Goal: Task Accomplishment & Management: Use online tool/utility

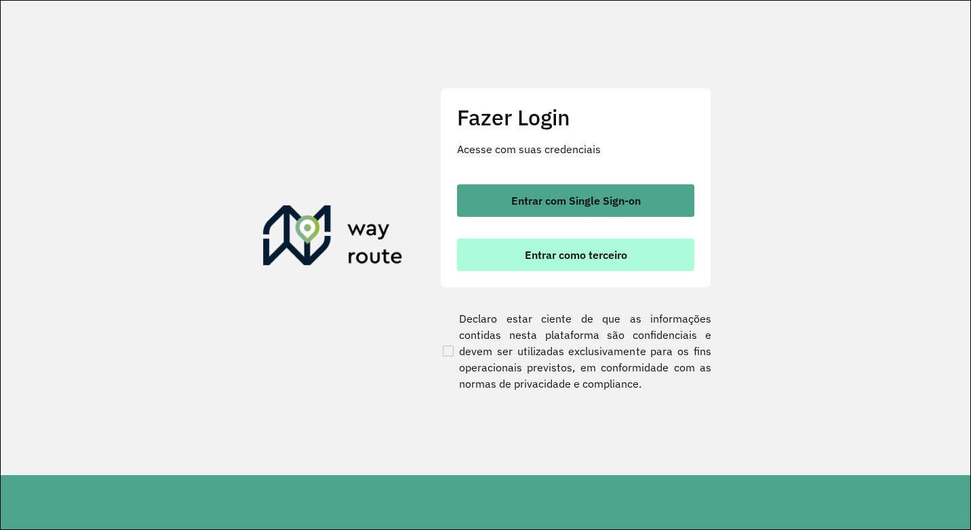
click at [607, 251] on span "Entrar como terceiro" at bounding box center [576, 254] width 102 height 11
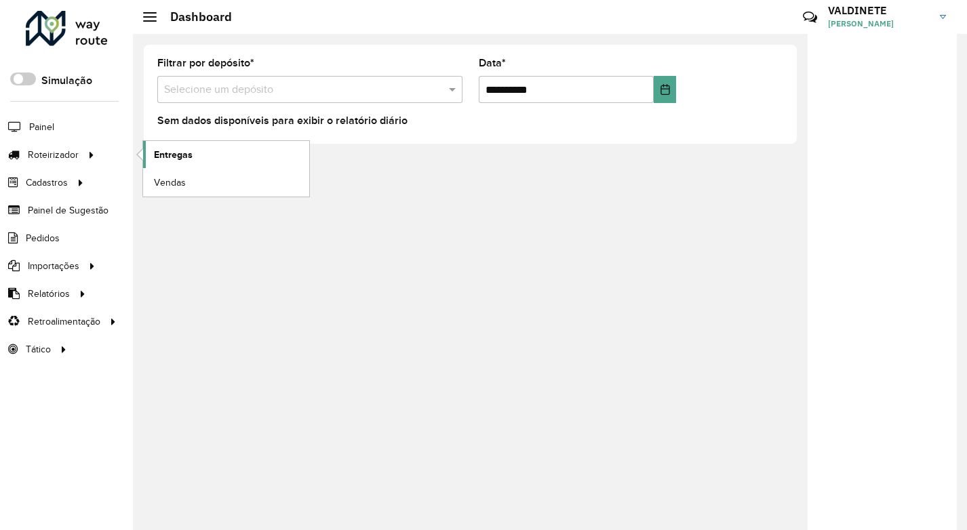
click at [166, 153] on span "Entregas" at bounding box center [173, 155] width 39 height 14
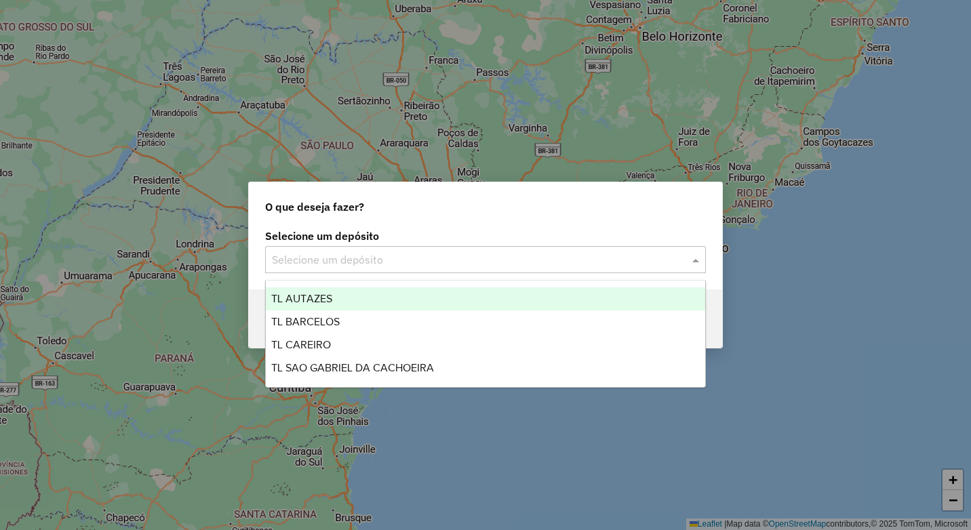
click at [306, 248] on div "Selecione um depósito" at bounding box center [485, 259] width 441 height 27
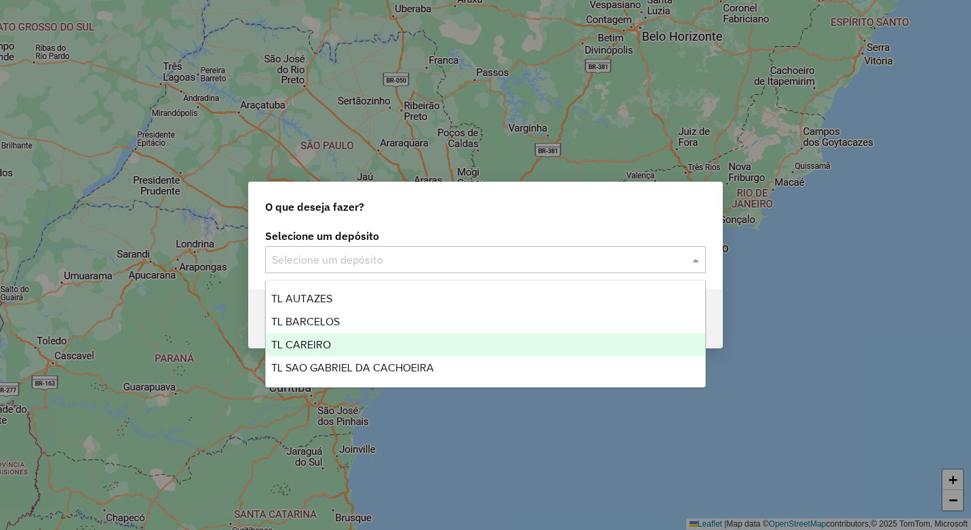
click at [341, 344] on div "TL CAREIRO" at bounding box center [485, 345] width 439 height 23
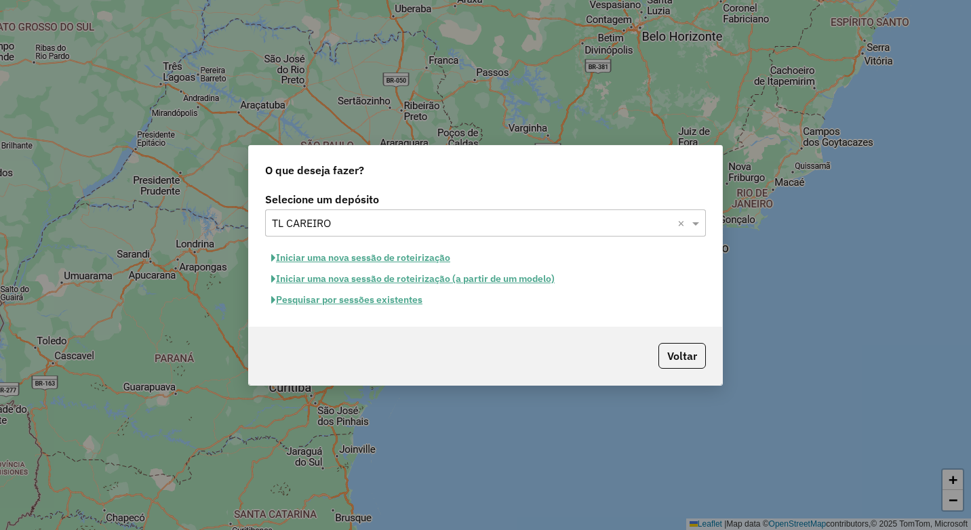
click at [368, 257] on button "Iniciar uma nova sessão de roteirização" at bounding box center [360, 257] width 191 height 21
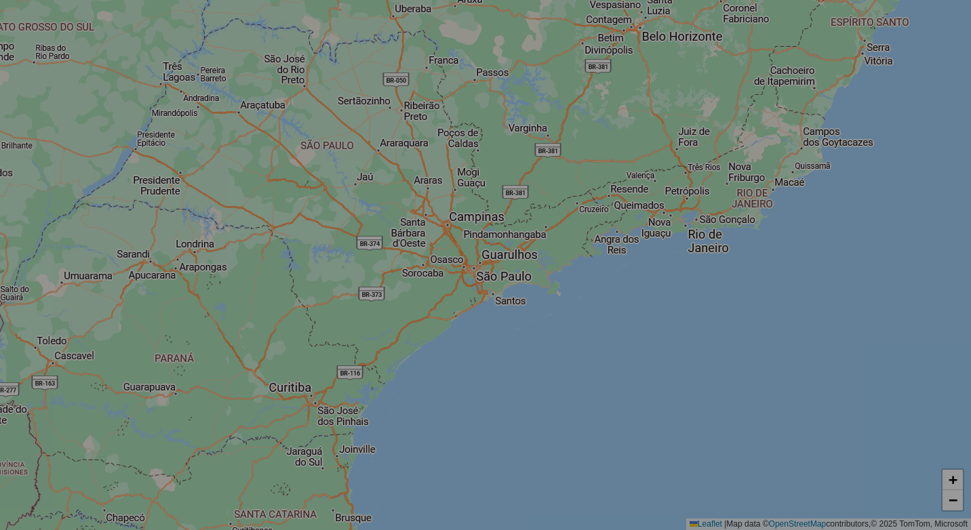
select select "*"
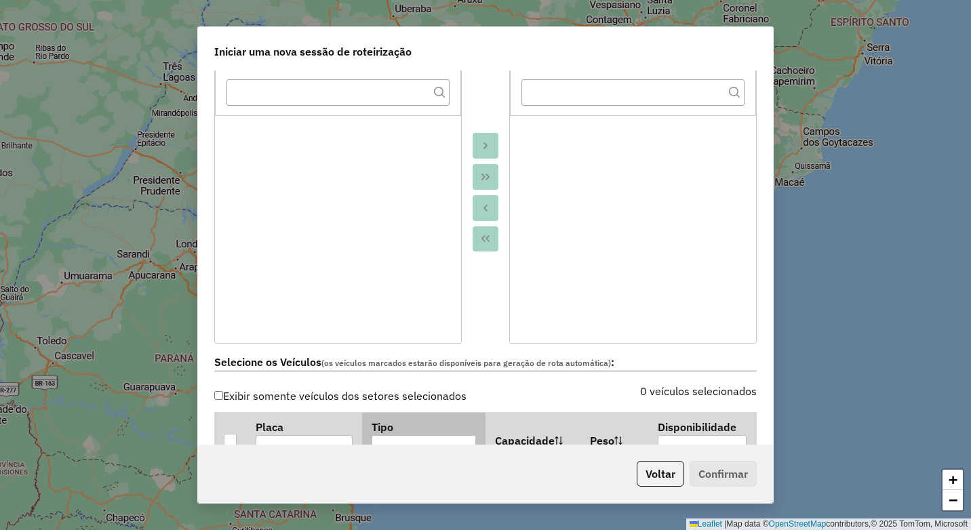
scroll to position [271, 0]
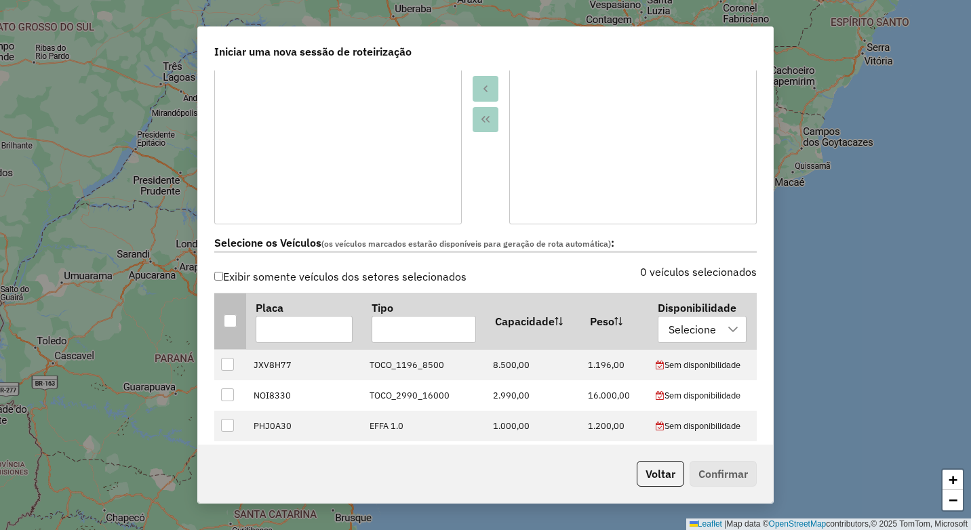
click at [230, 317] on div at bounding box center [230, 321] width 13 height 13
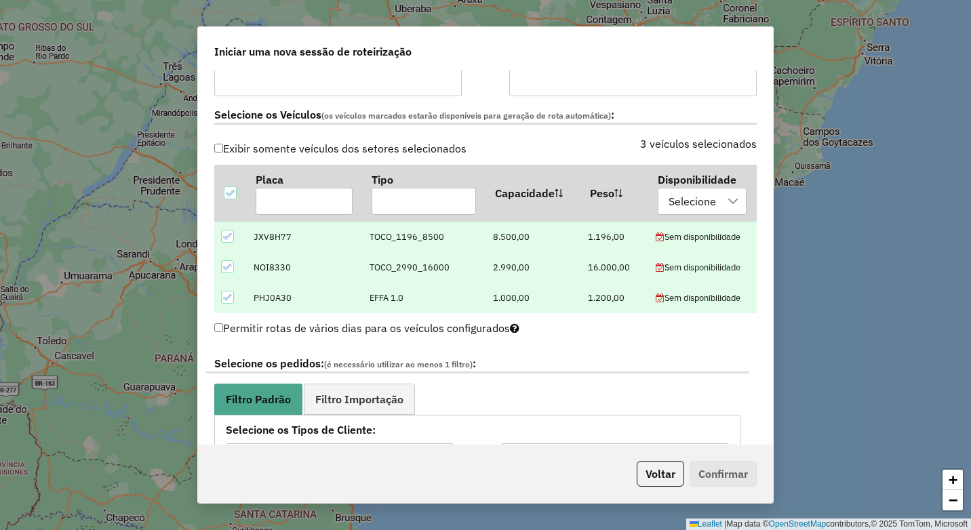
scroll to position [407, 0]
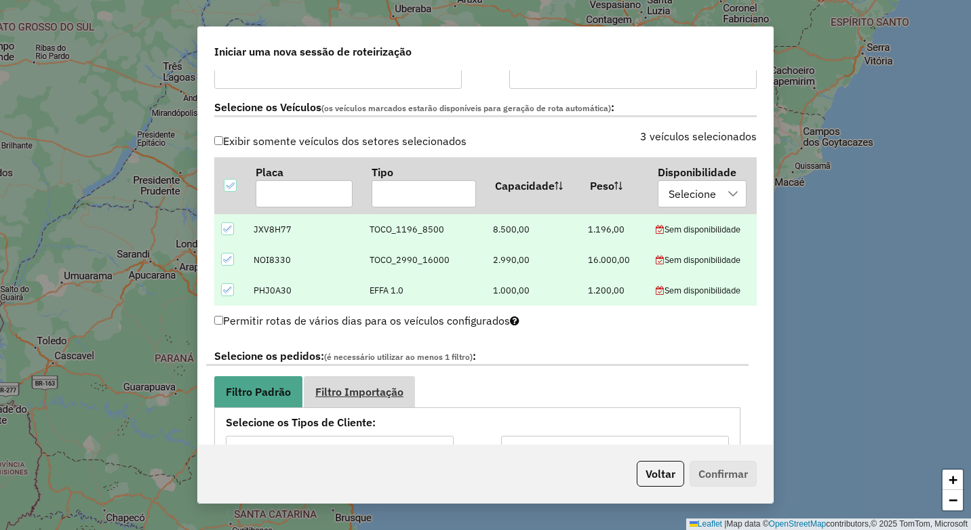
click at [346, 384] on link "Filtro Importação" at bounding box center [359, 391] width 111 height 31
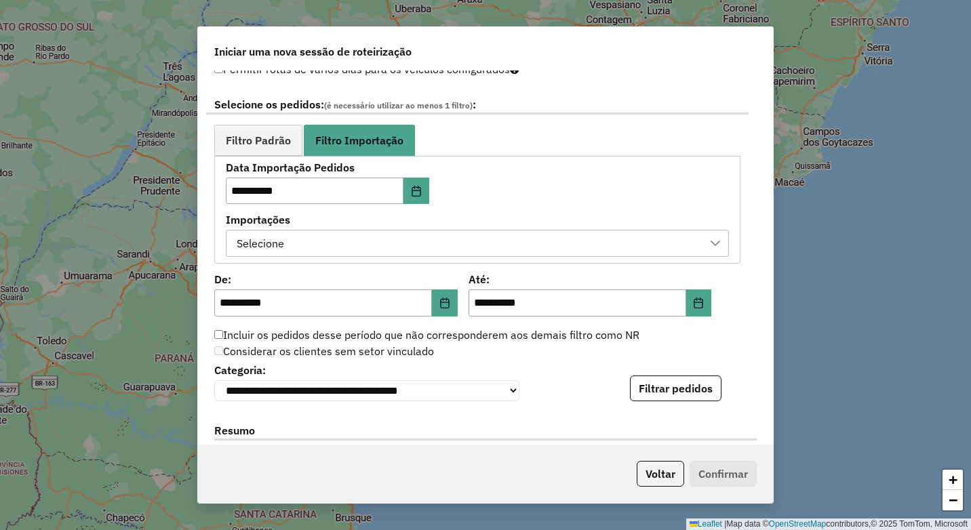
scroll to position [814, 0]
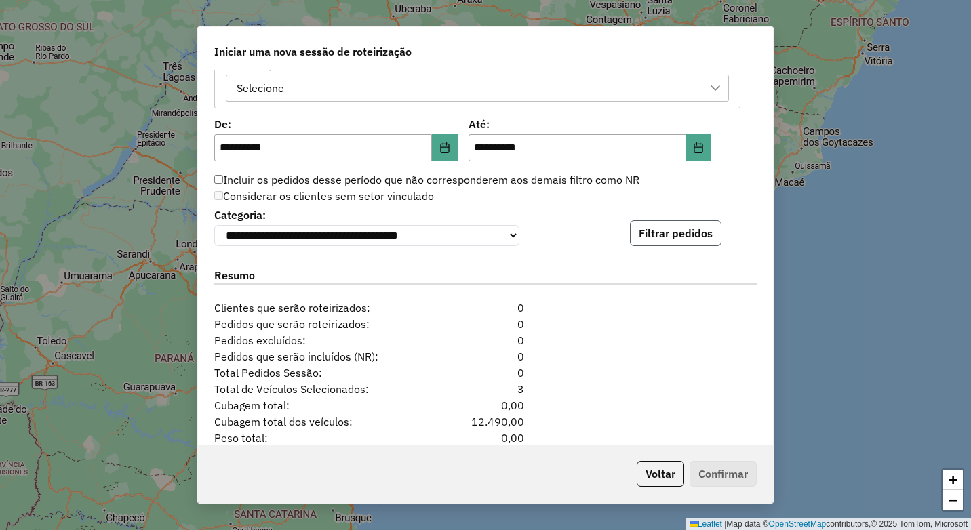
click at [687, 238] on button "Filtrar pedidos" at bounding box center [676, 233] width 92 height 26
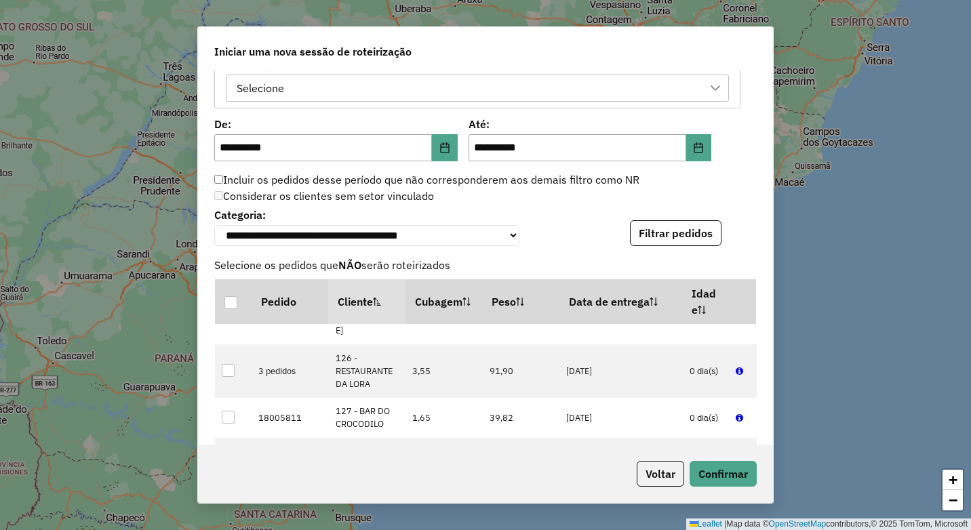
scroll to position [136, 0]
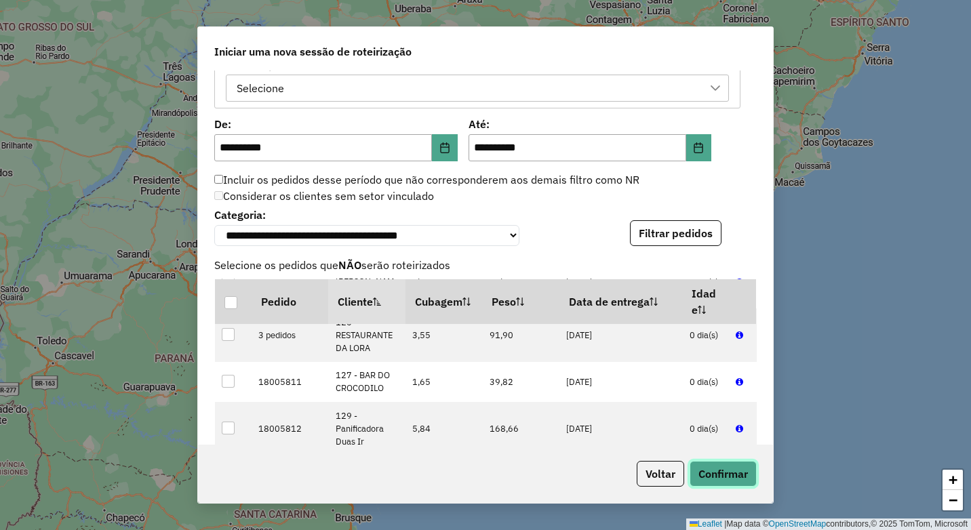
drag, startPoint x: 707, startPoint y: 472, endPoint x: 692, endPoint y: 258, distance: 214.1
click at [692, 260] on div "**********" at bounding box center [485, 264] width 576 height 477
click at [717, 471] on button "Confirmar" at bounding box center [723, 474] width 67 height 26
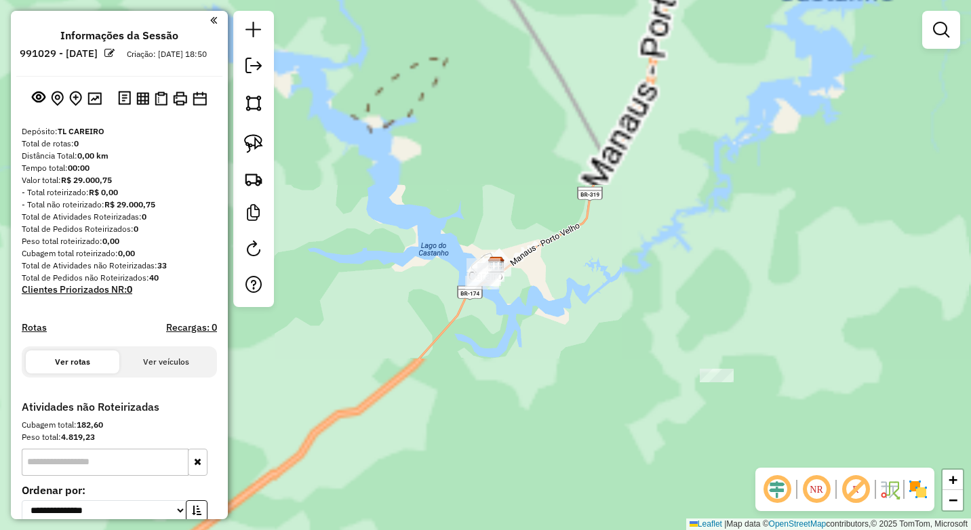
drag, startPoint x: 348, startPoint y: 286, endPoint x: 446, endPoint y: 319, distance: 102.9
click at [418, 369] on div "Janela de atendimento Grade de atendimento Capacidade Transportadoras Veículos …" at bounding box center [485, 265] width 971 height 530
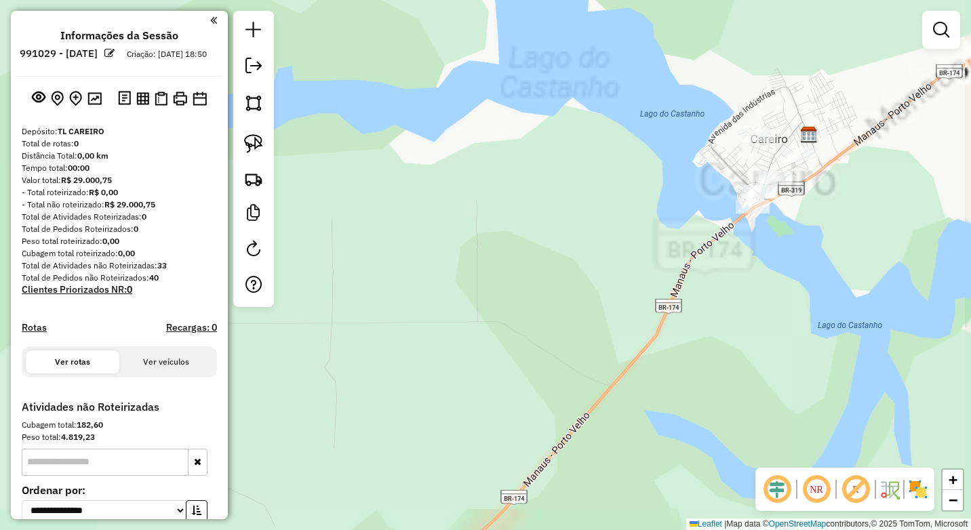
drag, startPoint x: 694, startPoint y: 282, endPoint x: 662, endPoint y: 397, distance: 119.6
click at [654, 411] on div "Janela de atendimento Grade de atendimento Capacidade Transportadoras Veículos …" at bounding box center [485, 265] width 971 height 530
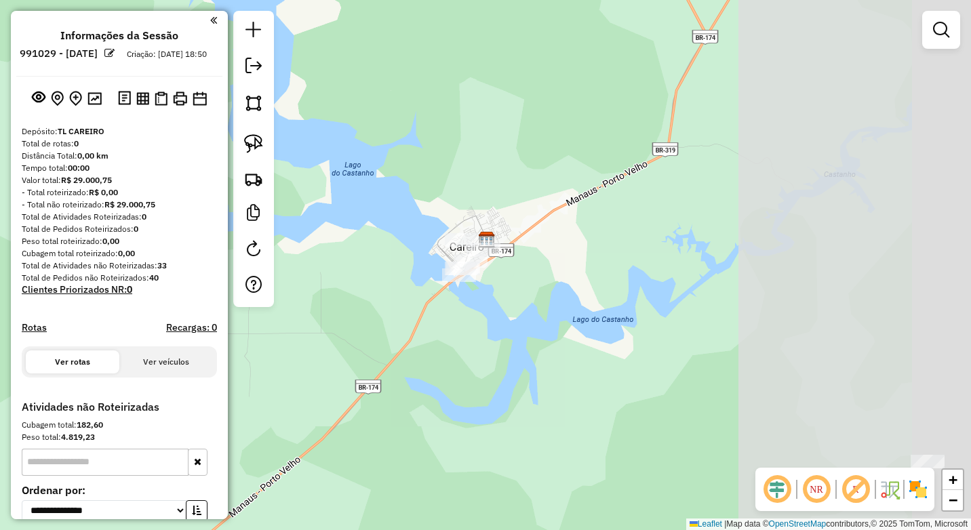
drag, startPoint x: 866, startPoint y: 382, endPoint x: 523, endPoint y: 315, distance: 350.2
click at [529, 317] on div "Janela de atendimento Grade de atendimento Capacidade Transportadoras Veículos …" at bounding box center [485, 265] width 971 height 530
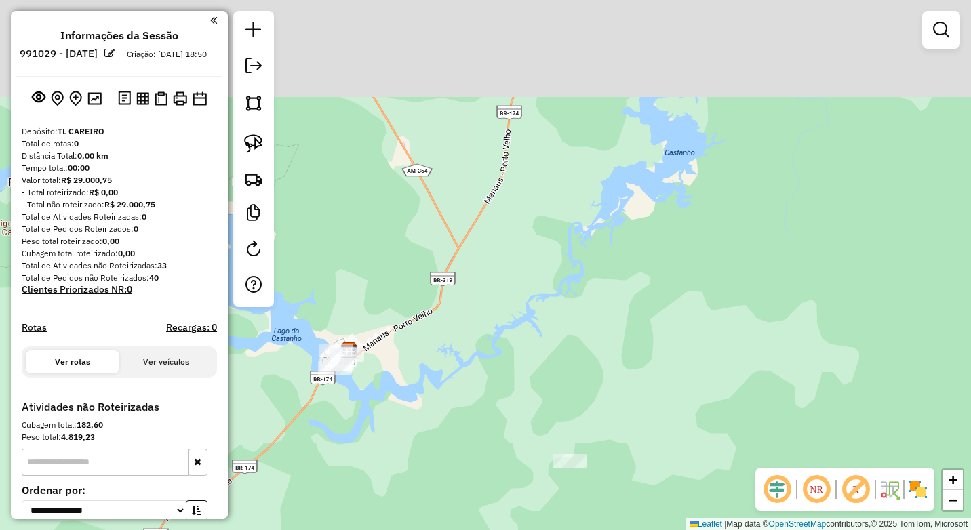
drag, startPoint x: 584, startPoint y: 373, endPoint x: 578, endPoint y: 405, distance: 33.2
click at [578, 405] on div "Janela de atendimento Grade de atendimento Capacidade Transportadoras Veículos …" at bounding box center [485, 265] width 971 height 530
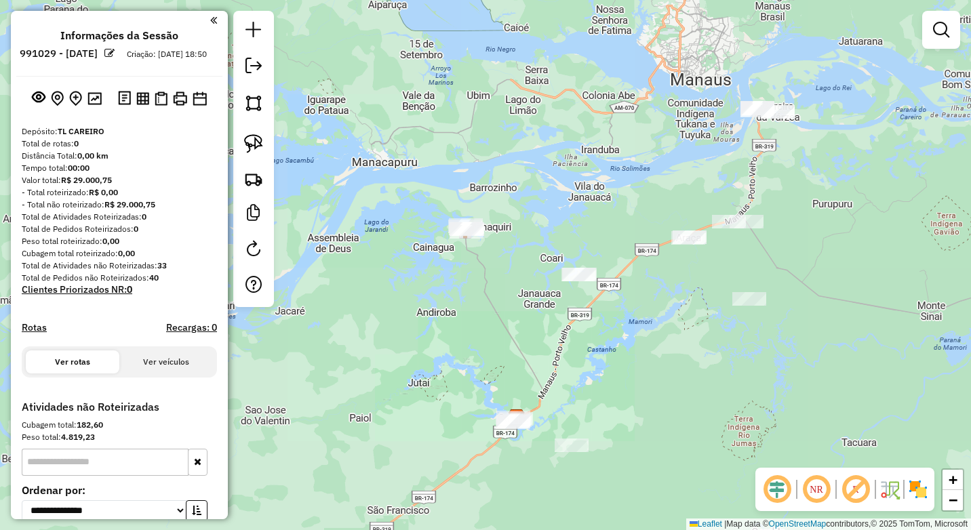
drag, startPoint x: 561, startPoint y: 319, endPoint x: 579, endPoint y: 331, distance: 21.6
click at [561, 390] on div "Janela de atendimento Grade de atendimento Capacidade Transportadoras Veículos …" at bounding box center [485, 265] width 971 height 530
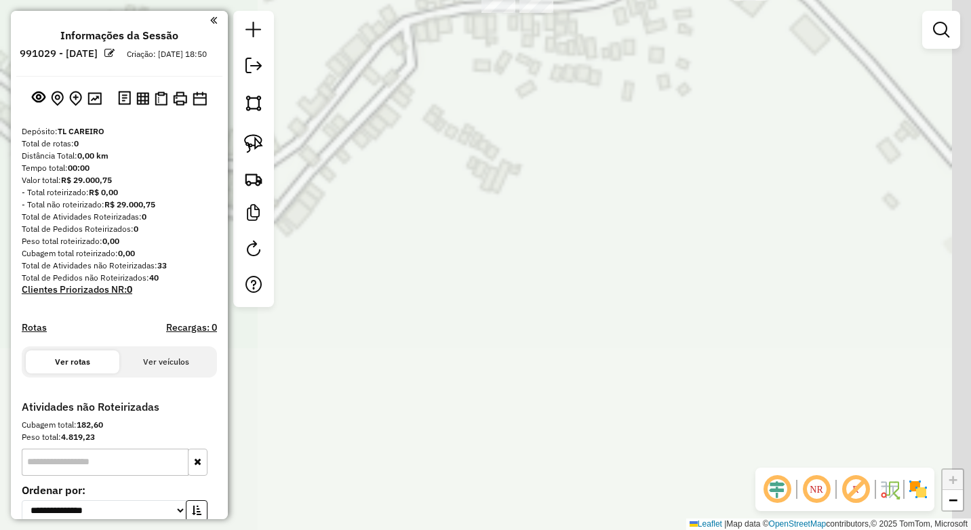
drag, startPoint x: 593, startPoint y: 356, endPoint x: 554, endPoint y: 366, distance: 40.6
click at [583, 461] on div "Janela de atendimento Grade de atendimento Capacidade Transportadoras Veículos …" at bounding box center [485, 265] width 971 height 530
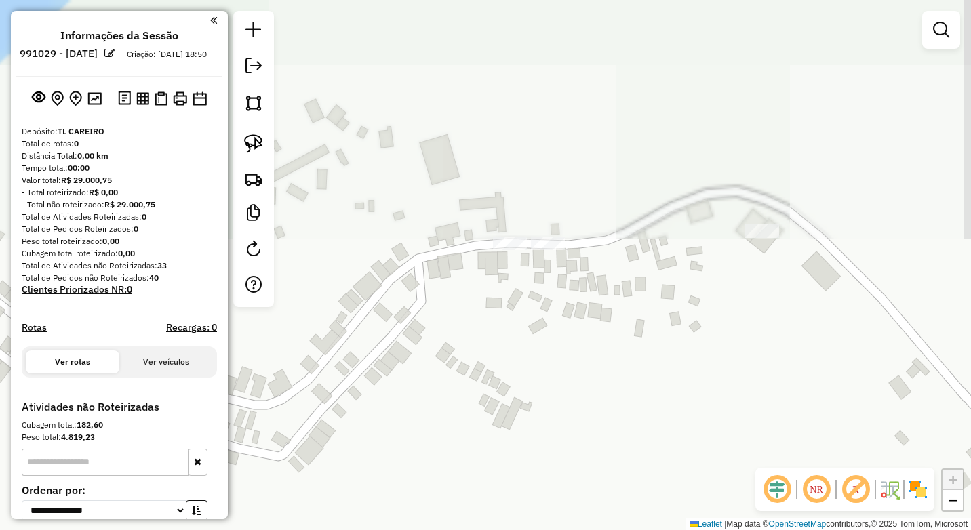
drag, startPoint x: 542, startPoint y: 334, endPoint x: 553, endPoint y: 397, distance: 63.3
click at [553, 403] on div "Janela de atendimento Grade de atendimento Capacidade Transportadoras Veículos …" at bounding box center [485, 265] width 971 height 530
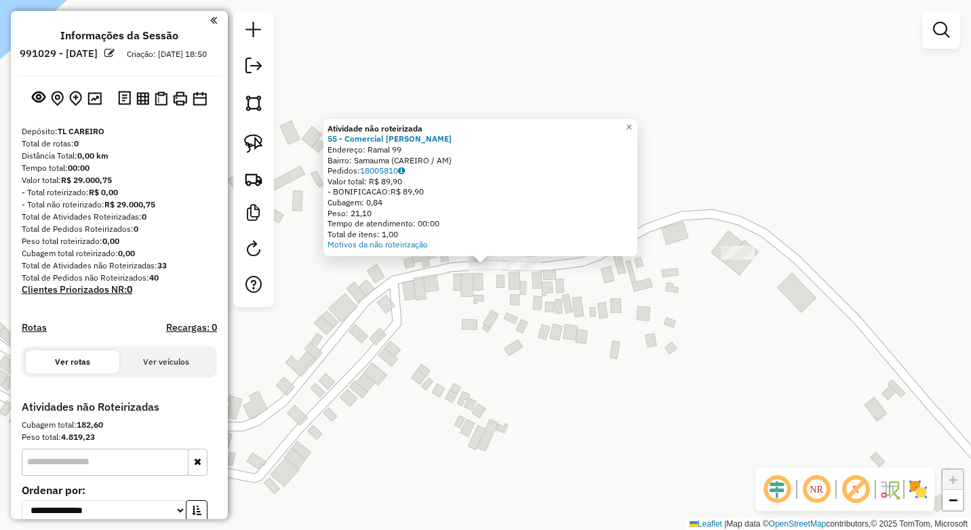
click at [502, 319] on div "Atividade não roteirizada 55 - Comercial Duas Maria Endereço: Ramal 99 Bairro: …" at bounding box center [485, 265] width 971 height 530
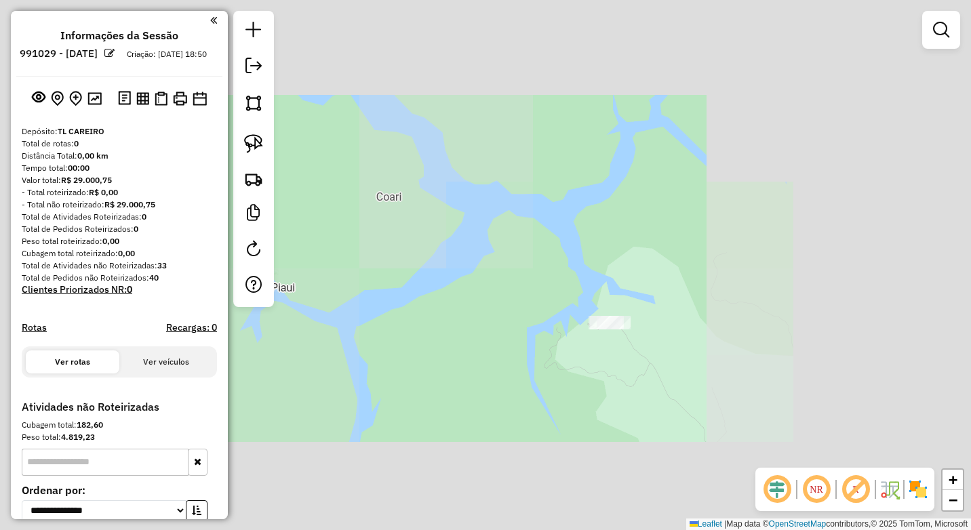
drag, startPoint x: 787, startPoint y: 379, endPoint x: 620, endPoint y: 315, distance: 178.8
click at [530, 318] on div "Janela de atendimento Grade de atendimento Capacidade Transportadoras Veículos …" at bounding box center [485, 265] width 971 height 530
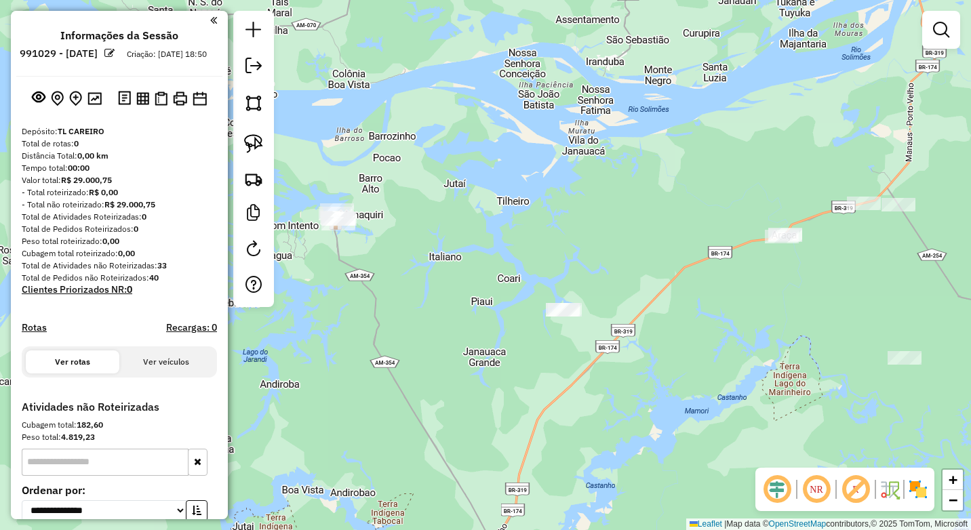
drag, startPoint x: 706, startPoint y: 406, endPoint x: 660, endPoint y: 384, distance: 51.0
click at [658, 397] on div "Janela de atendimento Grade de atendimento Capacidade Transportadoras Veículos …" at bounding box center [485, 265] width 971 height 530
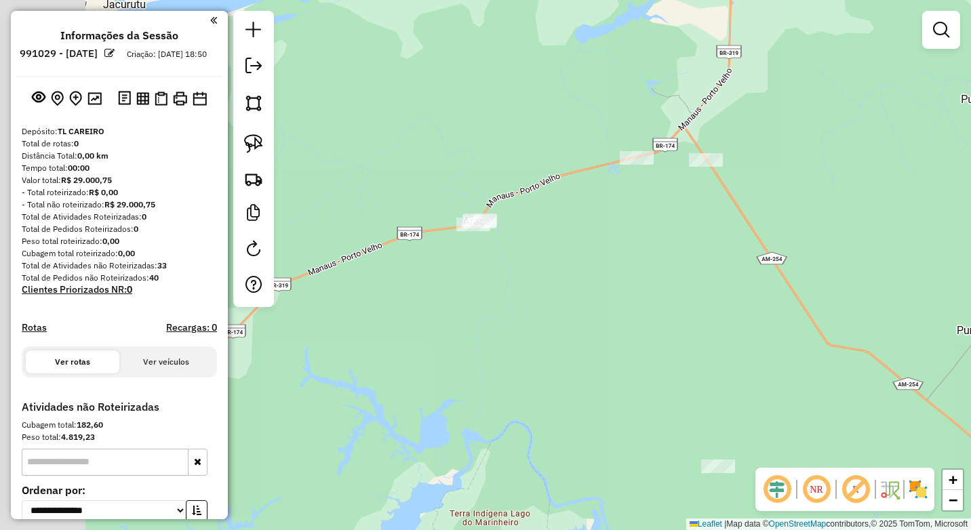
drag, startPoint x: 554, startPoint y: 328, endPoint x: 611, endPoint y: 425, distance: 112.4
click at [614, 430] on div "Janela de atendimento Grade de atendimento Capacidade Transportadoras Veículos …" at bounding box center [485, 265] width 971 height 530
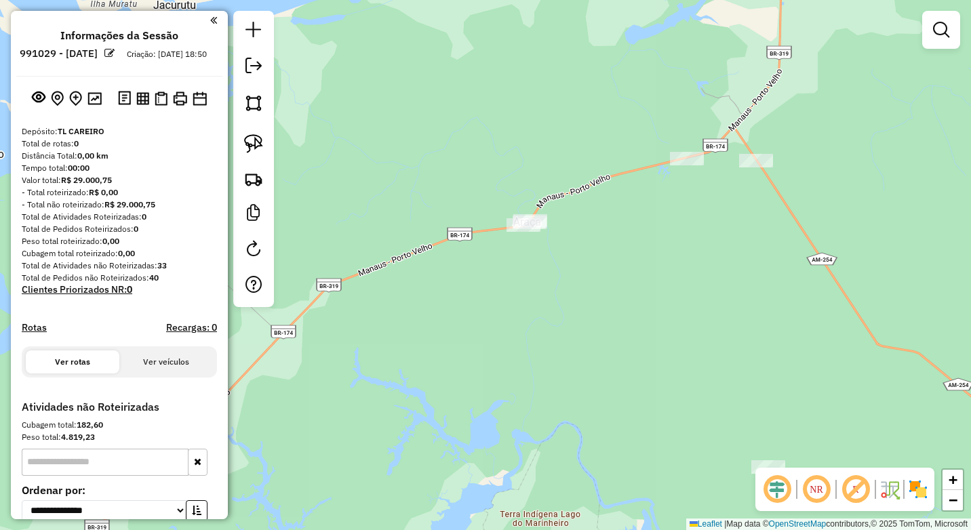
drag, startPoint x: 524, startPoint y: 313, endPoint x: 654, endPoint y: 372, distance: 142.6
click at [649, 375] on div "Janela de atendimento Grade de atendimento Capacidade Transportadoras Veículos …" at bounding box center [485, 265] width 971 height 530
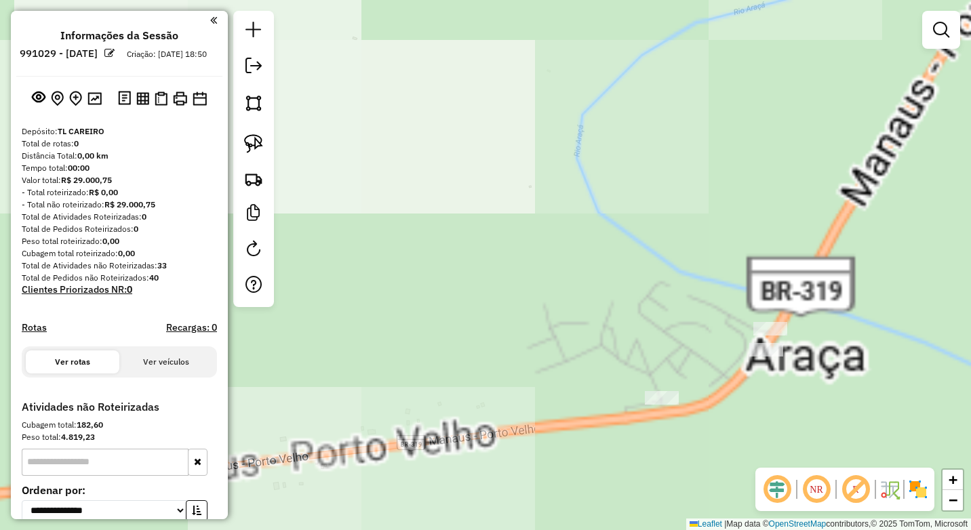
drag, startPoint x: 757, startPoint y: 378, endPoint x: 679, endPoint y: 397, distance: 79.8
click at [711, 393] on div "Janela de atendimento Grade de atendimento Capacidade Transportadoras Veículos …" at bounding box center [485, 265] width 971 height 530
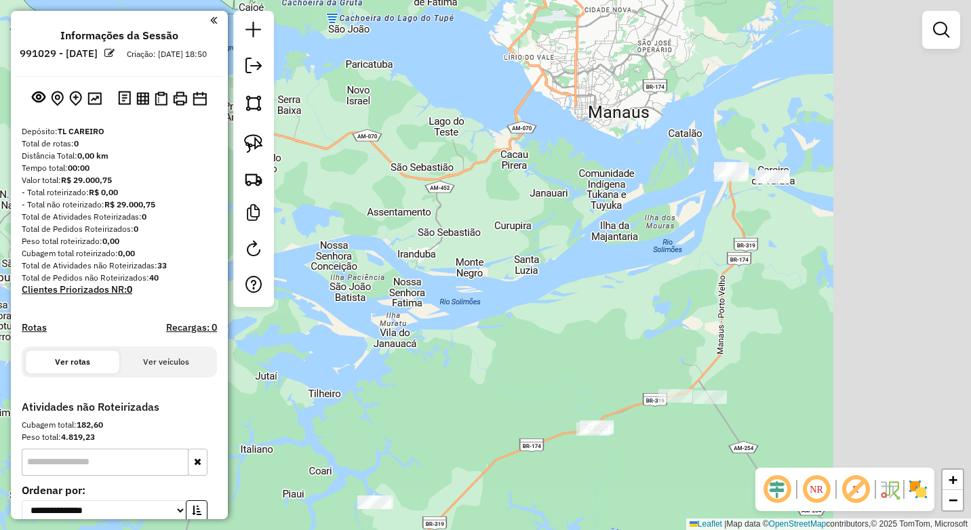
drag, startPoint x: 858, startPoint y: 342, endPoint x: 639, endPoint y: 426, distance: 234.3
click at [616, 439] on div "Janela de atendimento Grade de atendimento Capacidade Transportadoras Veículos …" at bounding box center [485, 265] width 971 height 530
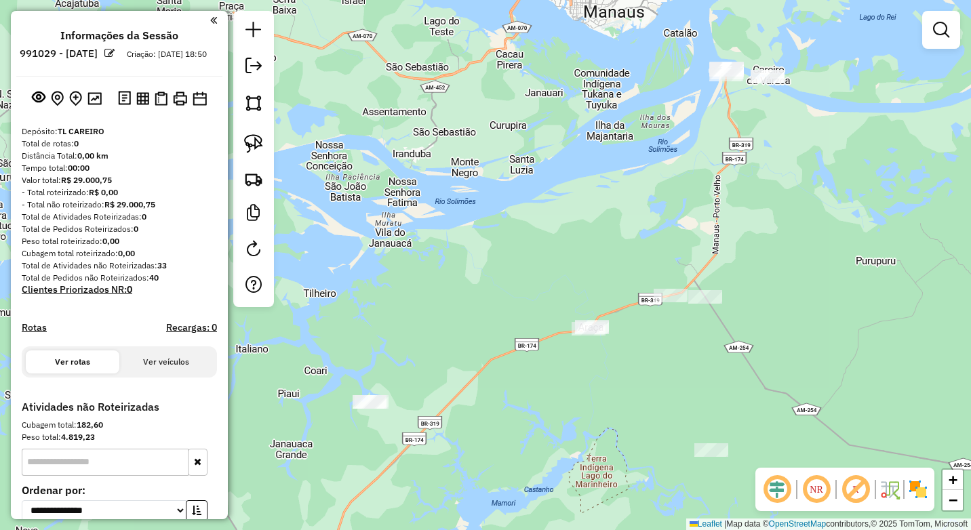
drag, startPoint x: 682, startPoint y: 428, endPoint x: 681, endPoint y: 327, distance: 100.3
click at [681, 327] on div "Janela de atendimento Grade de atendimento Capacidade Transportadoras Veículos …" at bounding box center [485, 265] width 971 height 530
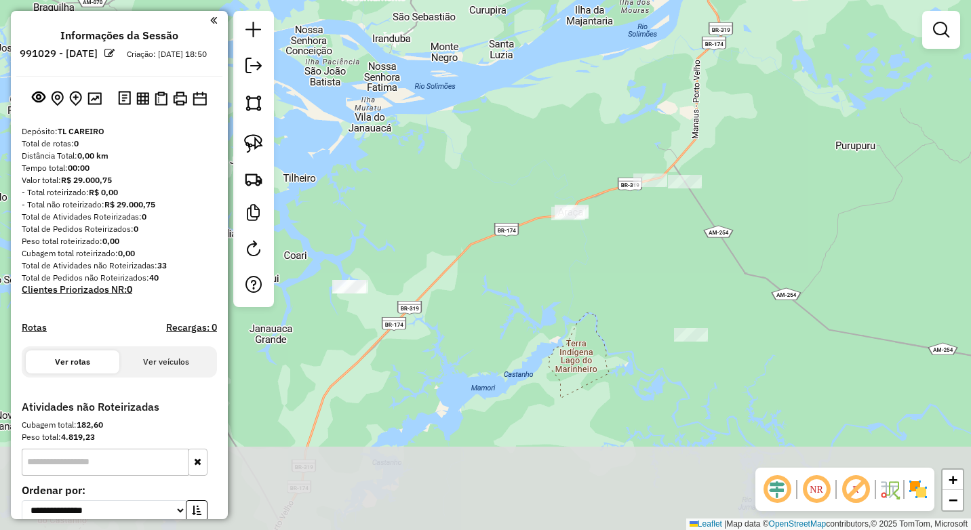
drag, startPoint x: 717, startPoint y: 350, endPoint x: 700, endPoint y: 304, distance: 48.5
click at [700, 304] on div "Janela de atendimento Grade de atendimento Capacidade Transportadoras Veículos …" at bounding box center [485, 265] width 971 height 530
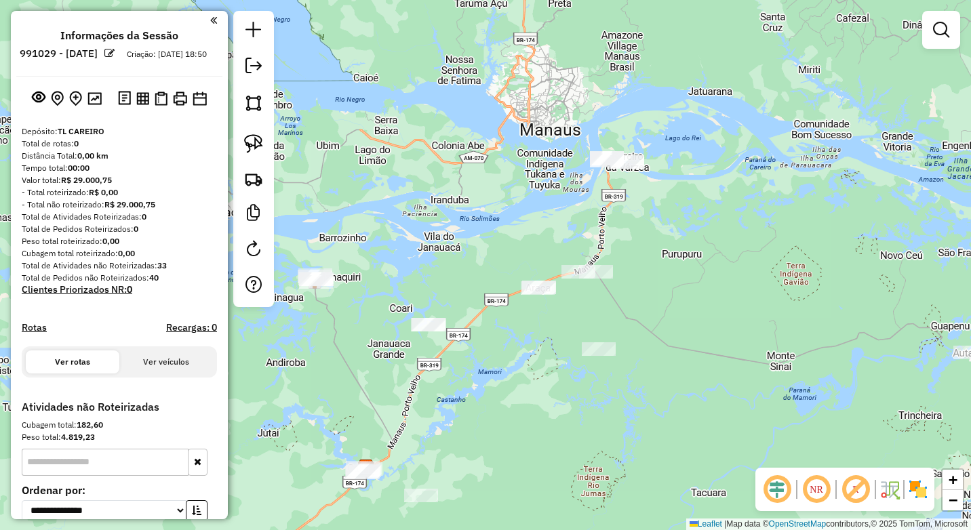
drag, startPoint x: 660, startPoint y: 368, endPoint x: 645, endPoint y: 374, distance: 15.2
click at [664, 378] on div "Janela de atendimento Grade de atendimento Capacidade Transportadoras Veículos …" at bounding box center [485, 265] width 971 height 530
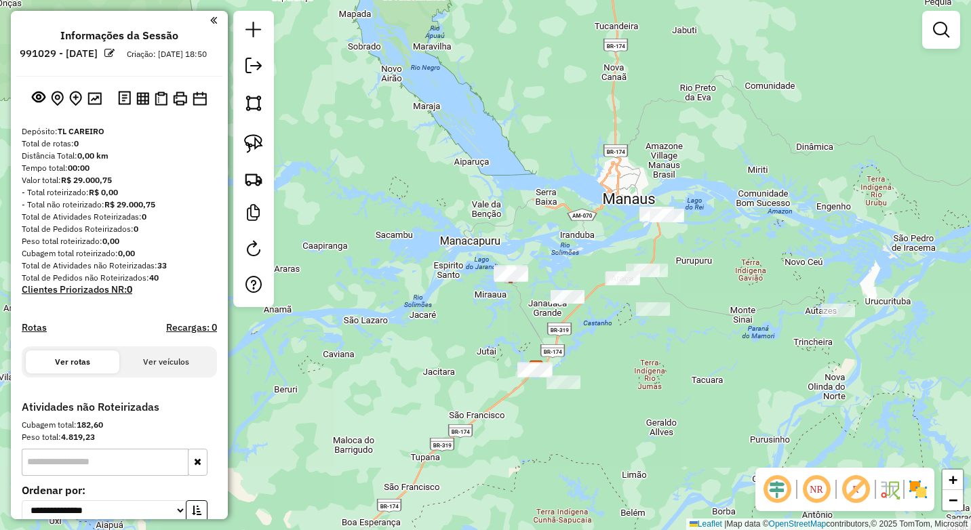
drag, startPoint x: 636, startPoint y: 231, endPoint x: 655, endPoint y: 296, distance: 67.8
click at [654, 296] on div "Janela de atendimento Grade de atendimento Capacidade Transportadoras Veículos …" at bounding box center [485, 265] width 971 height 530
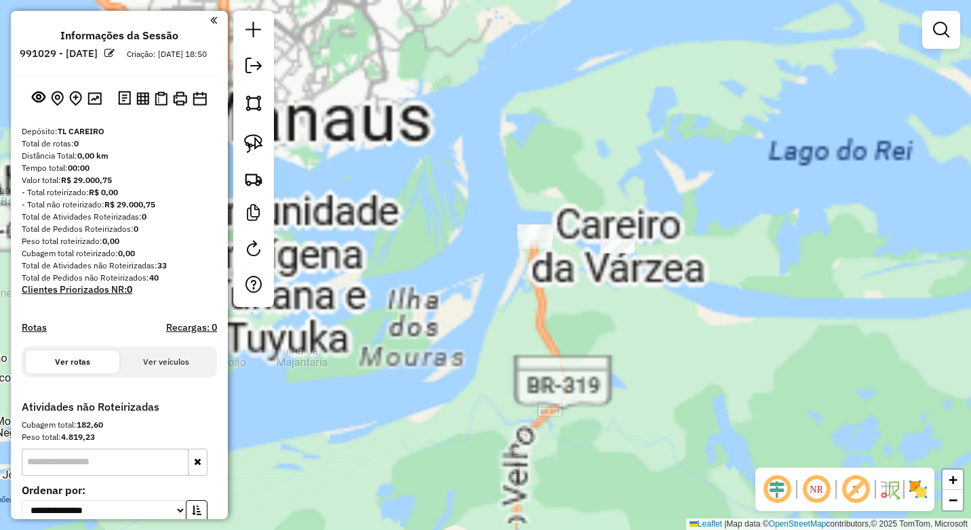
drag, startPoint x: 692, startPoint y: 361, endPoint x: 694, endPoint y: 372, distance: 10.4
click at [694, 372] on div "Janela de atendimento Grade de atendimento Capacidade Transportadoras Veículos …" at bounding box center [485, 265] width 971 height 530
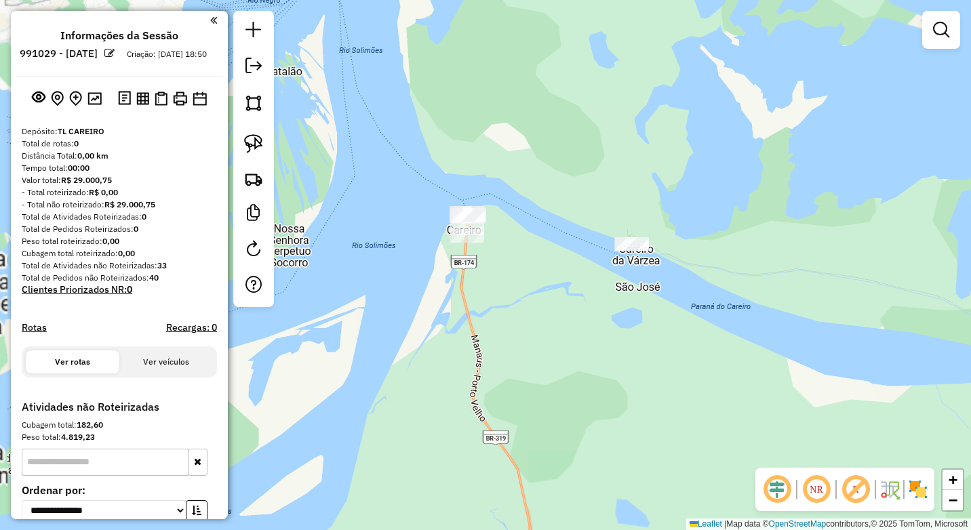
drag, startPoint x: 620, startPoint y: 416, endPoint x: 644, endPoint y: 302, distance: 116.5
click at [620, 418] on div "Janela de atendimento Grade de atendimento Capacidade Transportadoras Veículos …" at bounding box center [485, 265] width 971 height 530
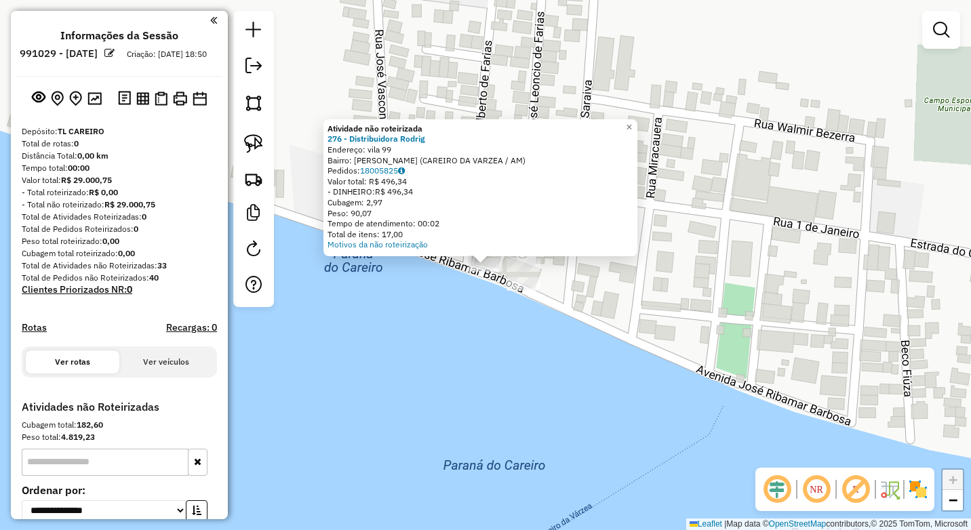
click at [584, 315] on div "Atividade não roteirizada 276 - Distribuidora Rodrig Endereço: vila 99 Bairro: …" at bounding box center [485, 265] width 971 height 530
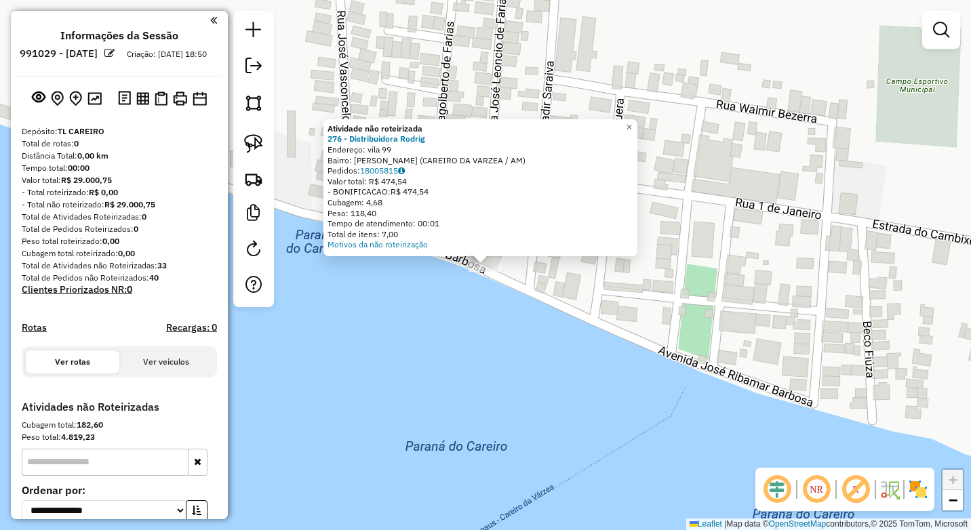
click at [488, 332] on div "Atividade não roteirizada 276 - Distribuidora Rodrig Endereço: vila 99 Bairro: …" at bounding box center [485, 265] width 971 height 530
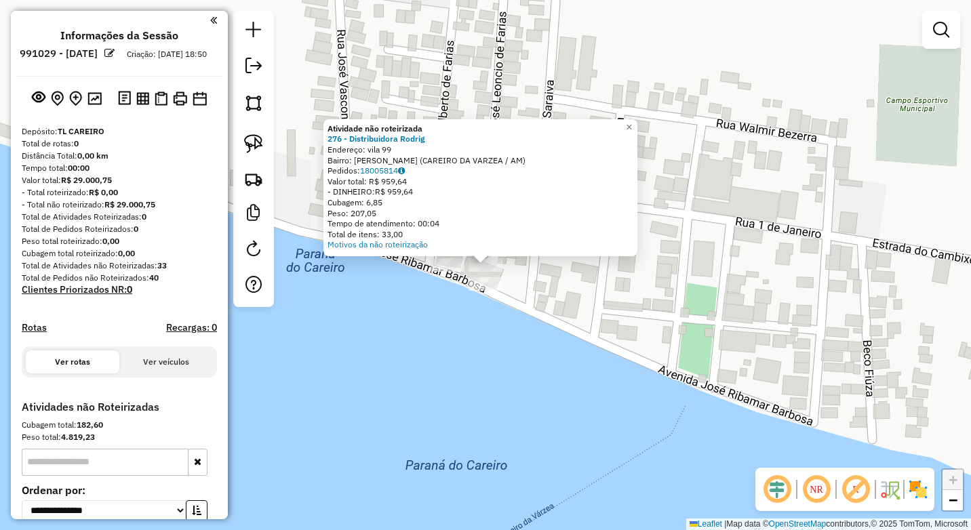
click at [426, 362] on div "Atividade não roteirizada 276 - Distribuidora Rodrig Endereço: vila 99 Bairro: …" at bounding box center [485, 265] width 971 height 530
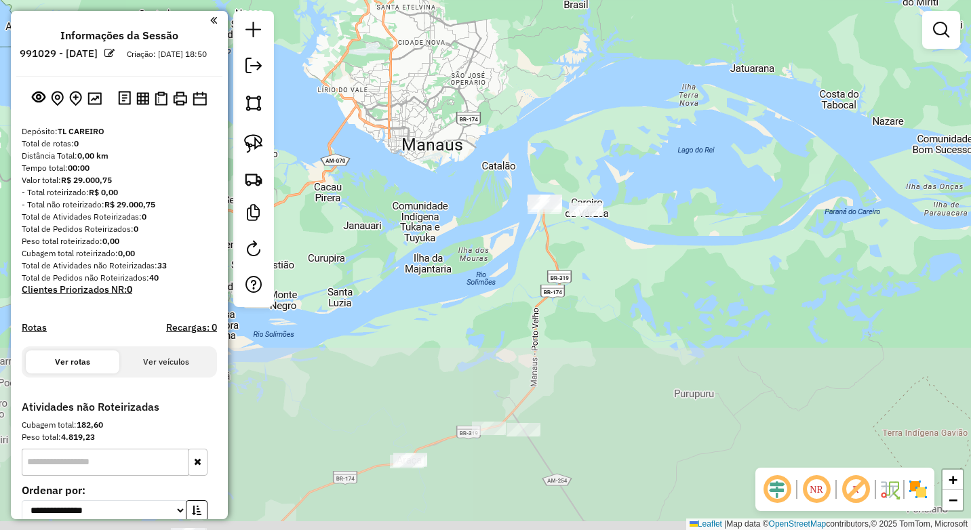
drag, startPoint x: 607, startPoint y: 389, endPoint x: 639, endPoint y: 231, distance: 161.0
click at [639, 231] on div "Janela de atendimento Grade de atendimento Capacidade Transportadoras Veículos …" at bounding box center [485, 265] width 971 height 530
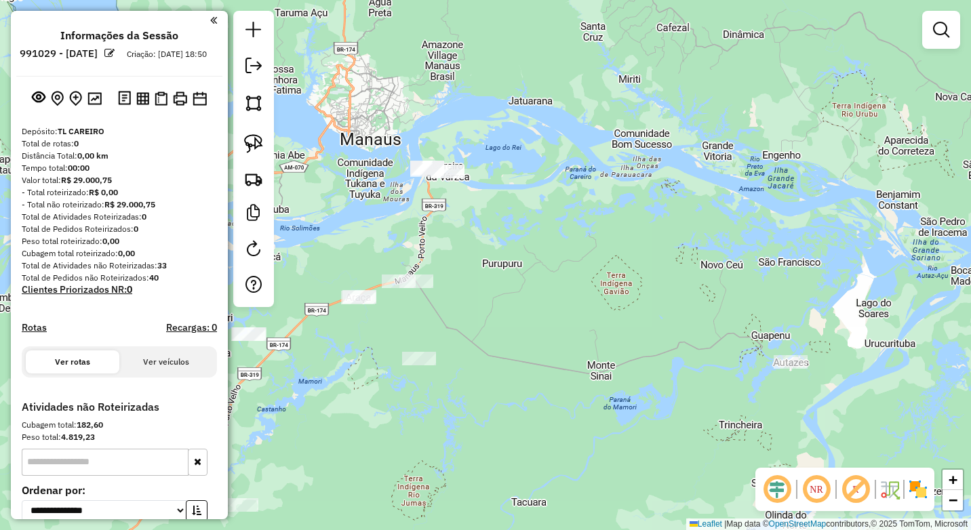
drag, startPoint x: 738, startPoint y: 332, endPoint x: 751, endPoint y: 359, distance: 30.4
click at [706, 327] on div "Janela de atendimento Grade de atendimento Capacidade Transportadoras Veículos …" at bounding box center [485, 265] width 971 height 530
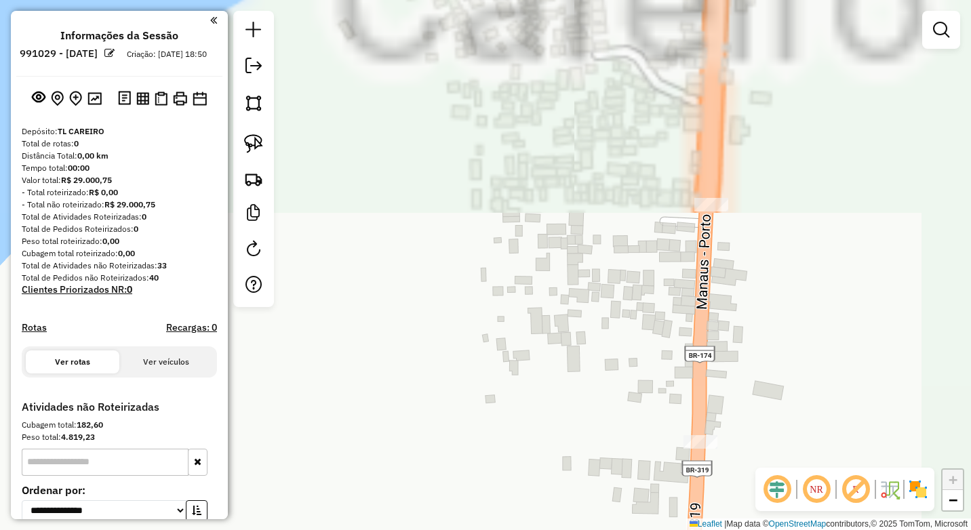
drag, startPoint x: 645, startPoint y: 239, endPoint x: 565, endPoint y: 529, distance: 301.5
click at [538, 529] on html "**********" at bounding box center [485, 265] width 971 height 530
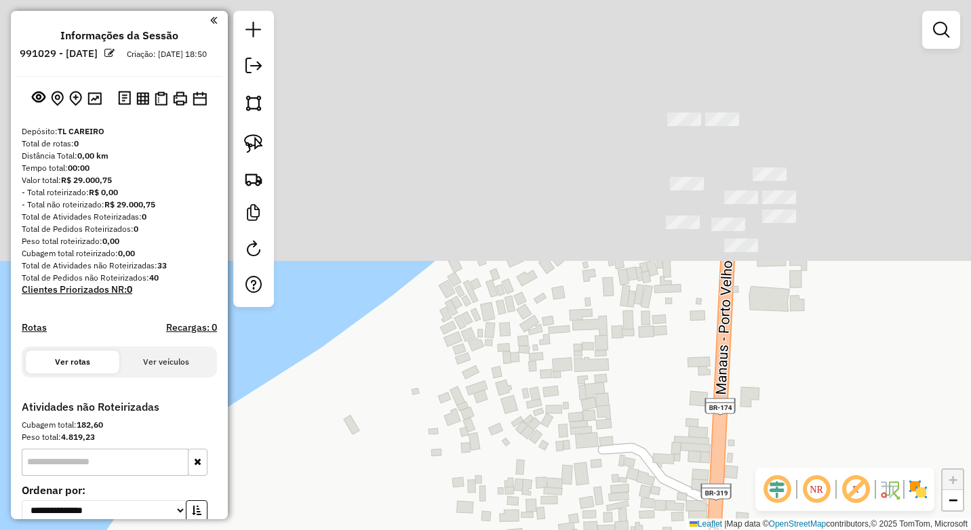
drag, startPoint x: 756, startPoint y: 160, endPoint x: 719, endPoint y: 432, distance: 274.3
click at [746, 529] on html "**********" at bounding box center [485, 265] width 971 height 530
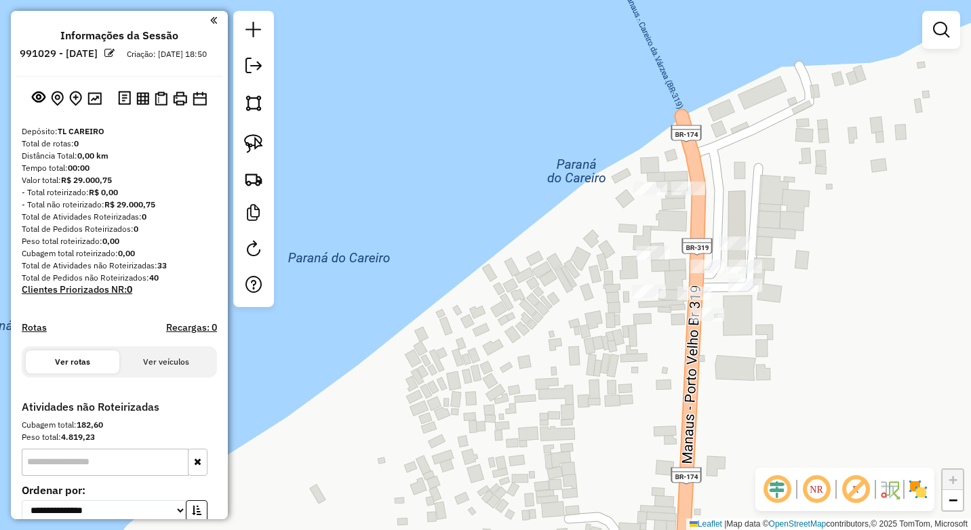
drag, startPoint x: 695, startPoint y: 433, endPoint x: 683, endPoint y: 452, distance: 22.2
click at [686, 462] on div "Janela de atendimento Grade de atendimento Capacidade Transportadoras Veículos …" at bounding box center [485, 265] width 971 height 530
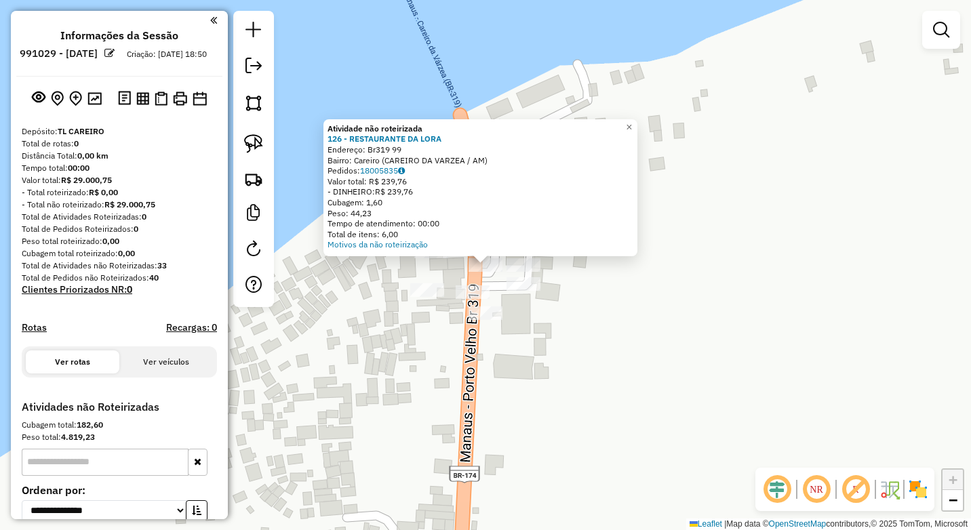
click at [551, 308] on div "Atividade não roteirizada 126 - RESTAURANTE DA LORA Endereço: Br319 99 Bairro: …" at bounding box center [485, 265] width 971 height 530
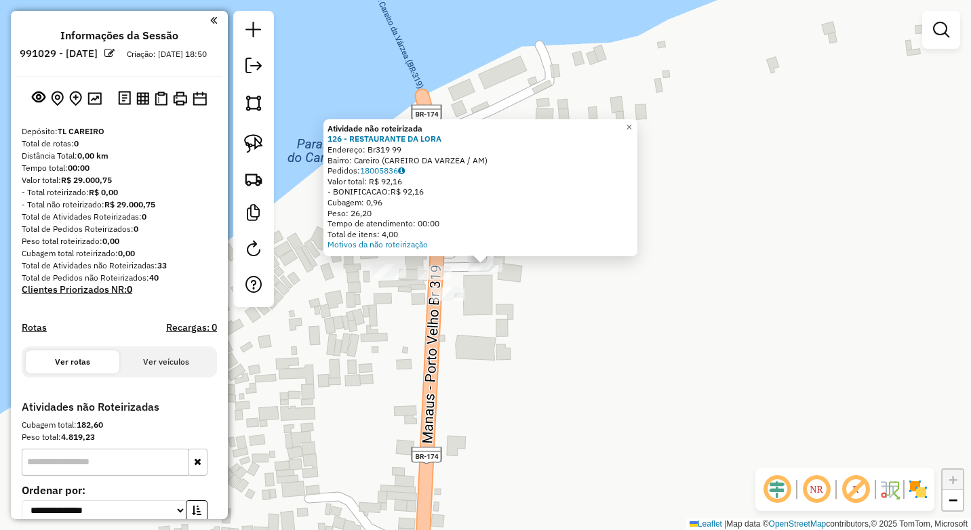
click at [514, 306] on div "Atividade não roteirizada 126 - RESTAURANTE DA LORA Endereço: Br319 99 Bairro: …" at bounding box center [485, 265] width 971 height 530
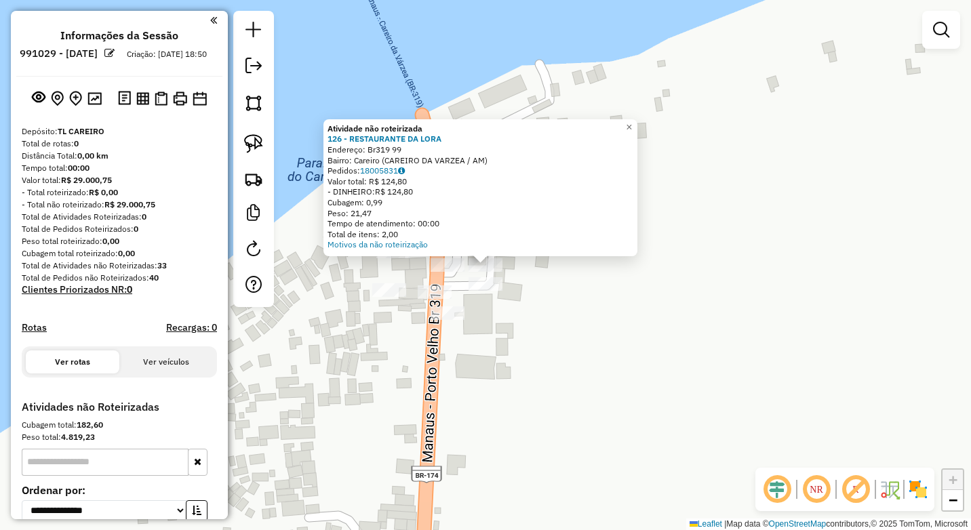
click at [500, 302] on div "Atividade não roteirizada 126 - RESTAURANTE DA LORA Endereço: Br319 99 Bairro: …" at bounding box center [485, 265] width 971 height 530
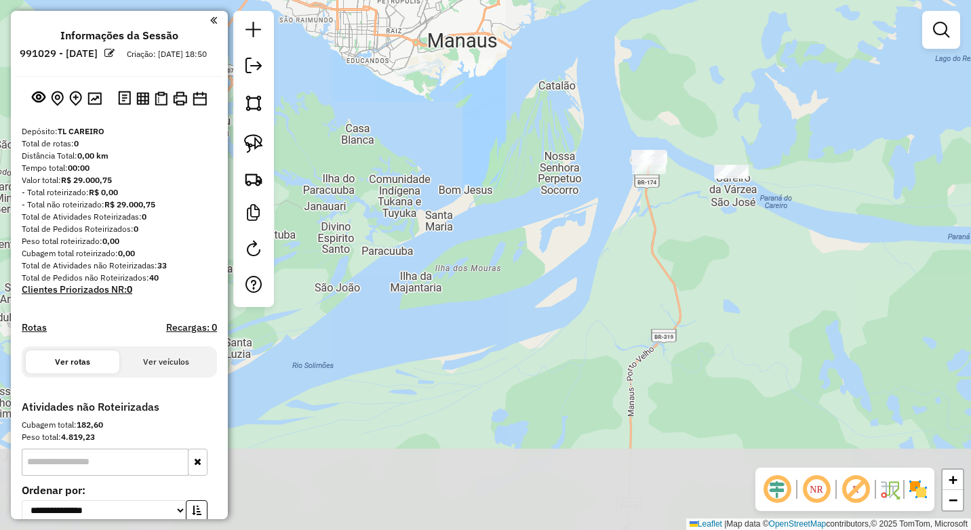
drag, startPoint x: 805, startPoint y: 393, endPoint x: 692, endPoint y: 224, distance: 203.8
click at [692, 224] on div "Janela de atendimento Grade de atendimento Capacidade Transportadoras Veículos …" at bounding box center [485, 265] width 971 height 530
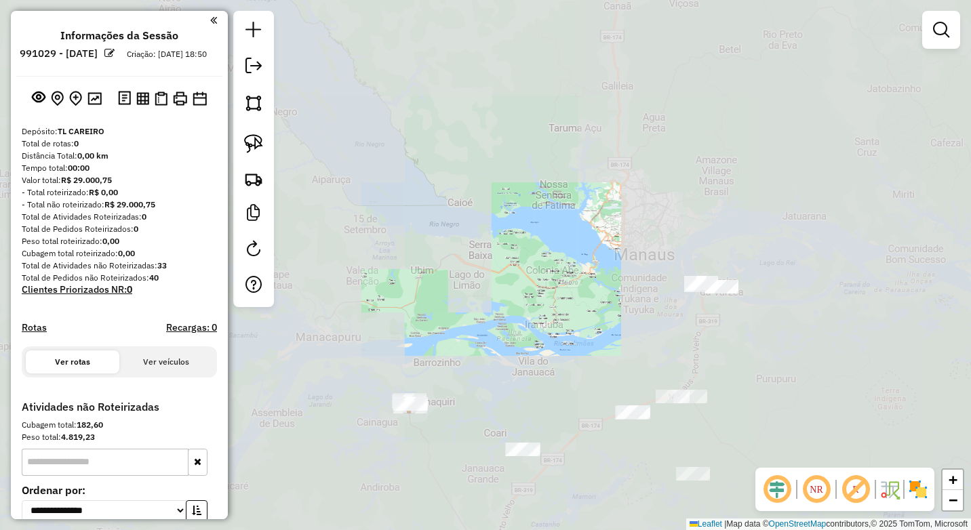
drag, startPoint x: 736, startPoint y: 361, endPoint x: 668, endPoint y: 233, distance: 145.3
click at [668, 233] on div "Janela de atendimento Grade de atendimento Capacidade Transportadoras Veículos …" at bounding box center [485, 265] width 971 height 530
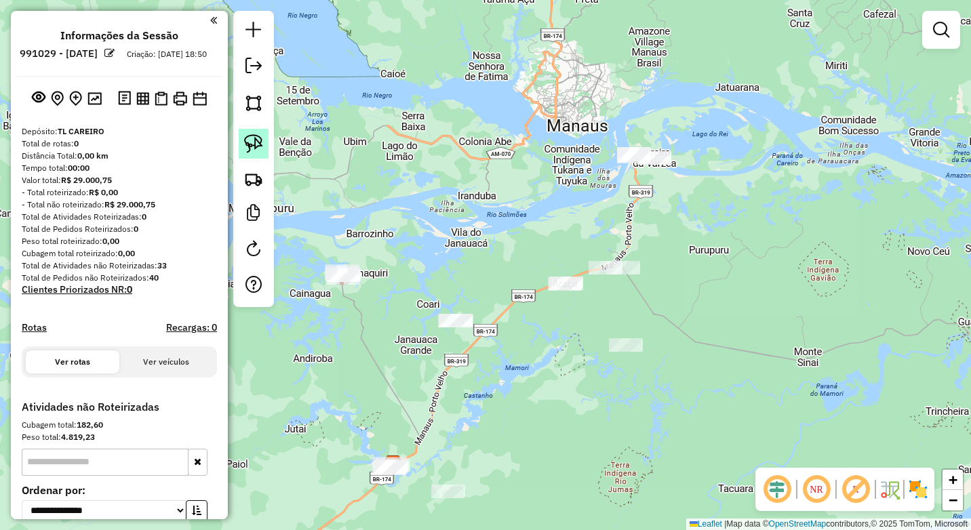
click at [250, 135] on img at bounding box center [253, 143] width 19 height 19
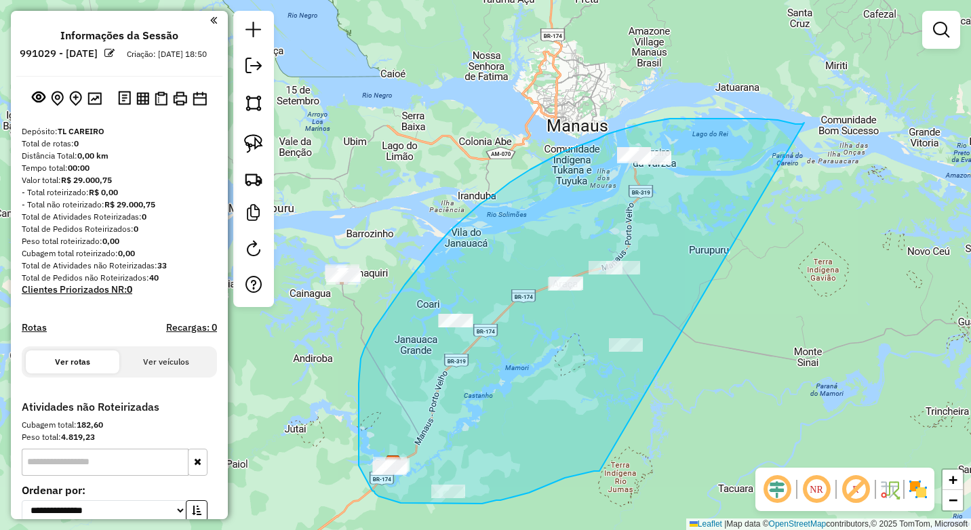
drag, startPoint x: 757, startPoint y: 119, endPoint x: 631, endPoint y: 464, distance: 368.0
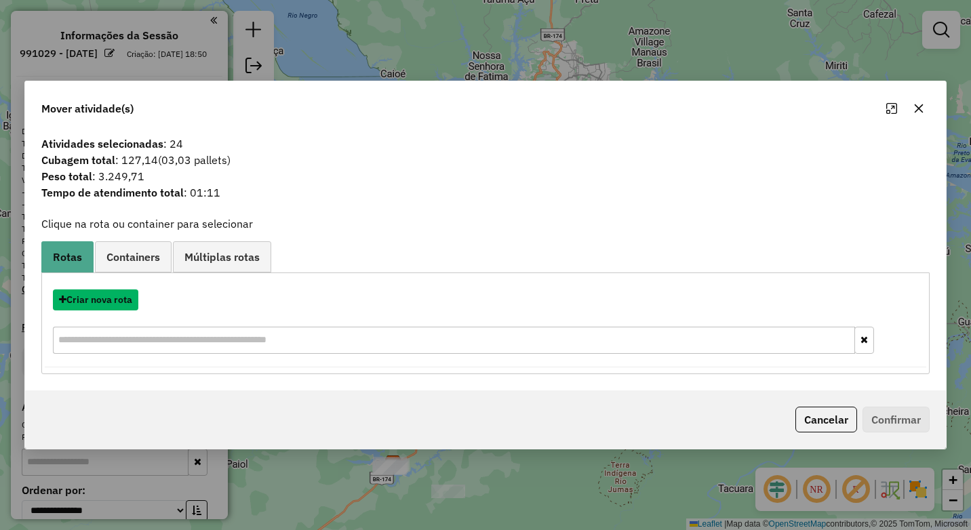
click at [122, 300] on button "Criar nova rota" at bounding box center [95, 299] width 85 height 21
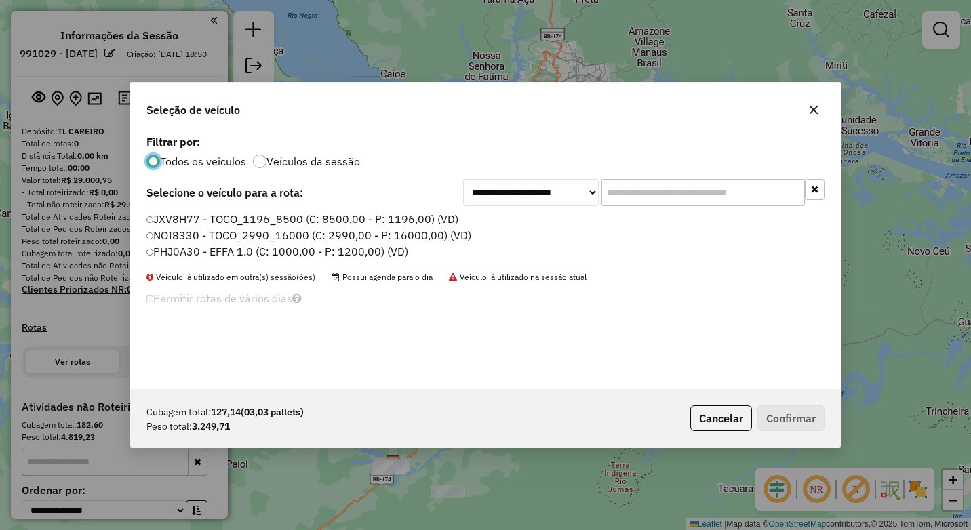
scroll to position [7, 4]
click at [184, 240] on label "NOI8330 - TOCO_2990_16000 (C: 2990,00 - P: 16000,00) (VD)" at bounding box center [309, 235] width 327 height 16
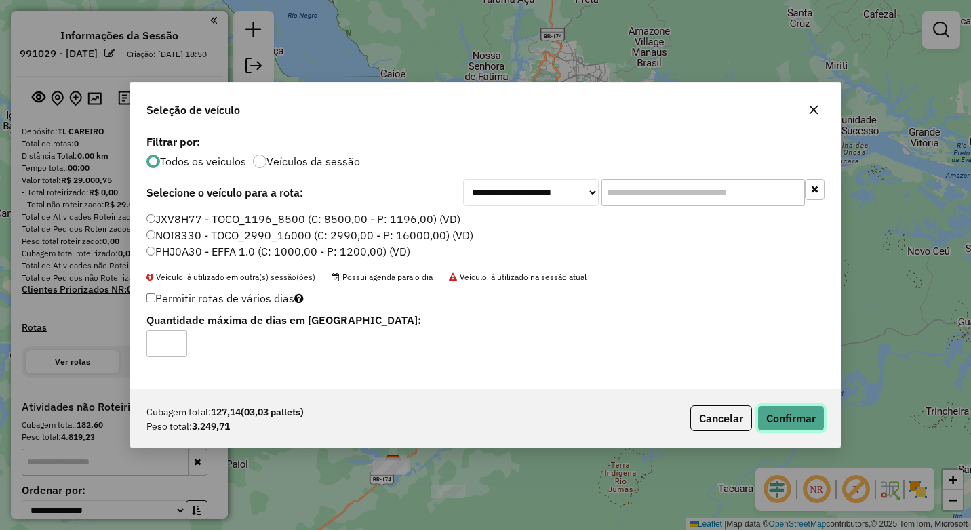
click at [797, 412] on button "Confirmar" at bounding box center [790, 418] width 67 height 26
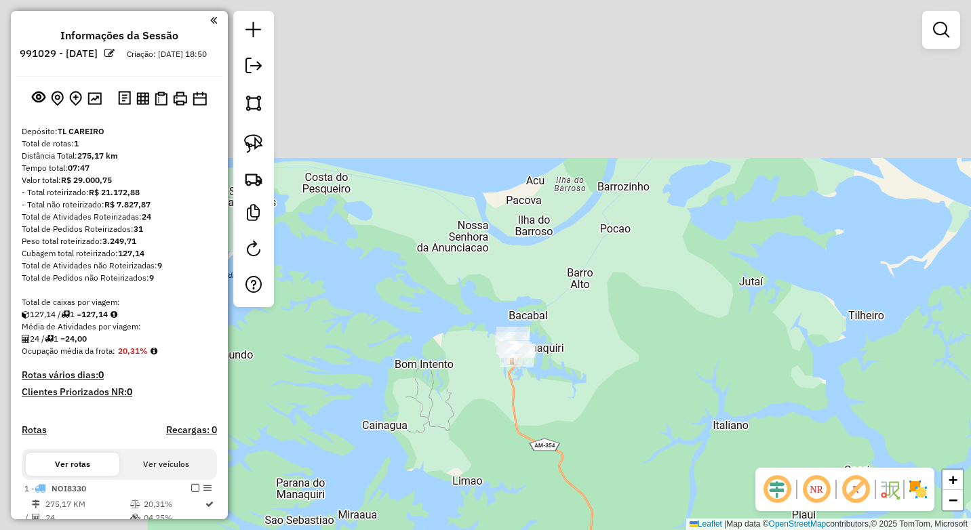
drag, startPoint x: 422, startPoint y: 356, endPoint x: 620, endPoint y: 459, distance: 223.8
click at [622, 460] on div "Janela de atendimento Grade de atendimento Capacidade Transportadoras Veículos …" at bounding box center [485, 265] width 971 height 530
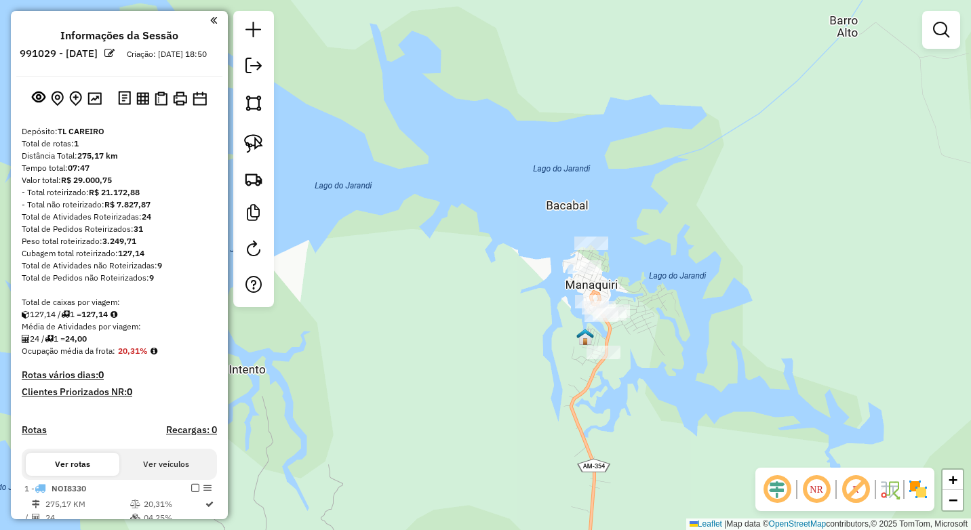
drag, startPoint x: 614, startPoint y: 419, endPoint x: 579, endPoint y: 363, distance: 66.4
click at [574, 372] on div "Janela de atendimento Grade de atendimento Capacidade Transportadoras Veículos …" at bounding box center [485, 265] width 971 height 530
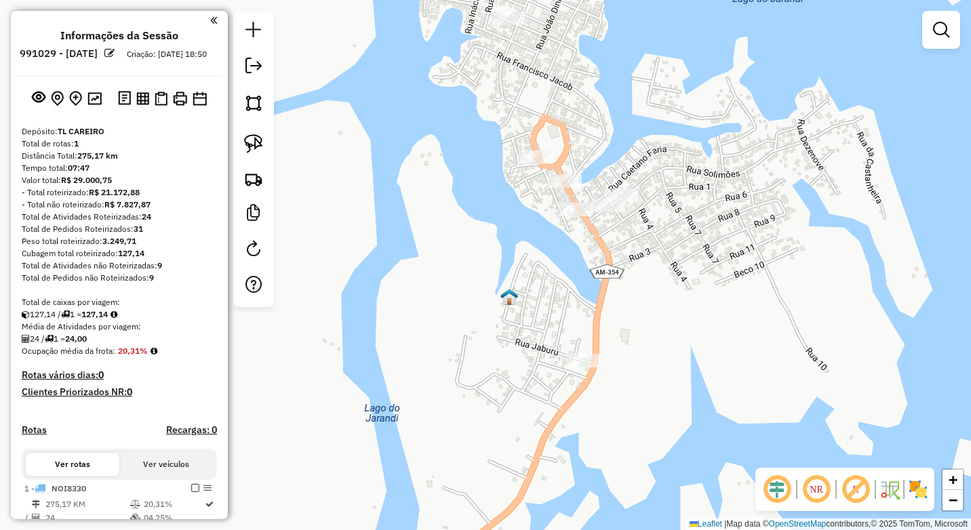
drag, startPoint x: 469, startPoint y: 262, endPoint x: 494, endPoint y: 357, distance: 97.5
click at [463, 369] on div "Janela de atendimento Grade de atendimento Capacidade Transportadoras Veículos …" at bounding box center [485, 265] width 971 height 530
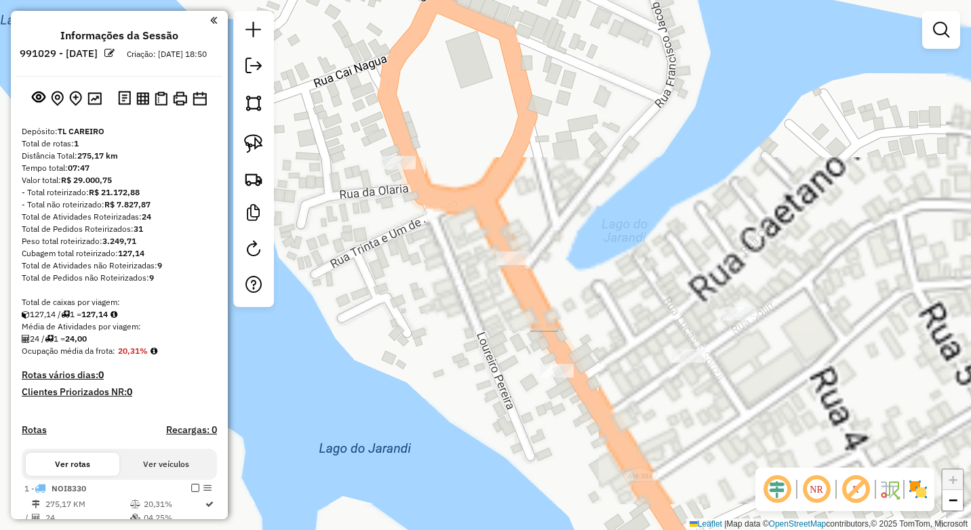
drag, startPoint x: 591, startPoint y: 355, endPoint x: 482, endPoint y: 496, distance: 178.9
click at [482, 496] on div "Janela de atendimento Grade de atendimento Capacidade Transportadoras Veículos …" at bounding box center [485, 265] width 971 height 530
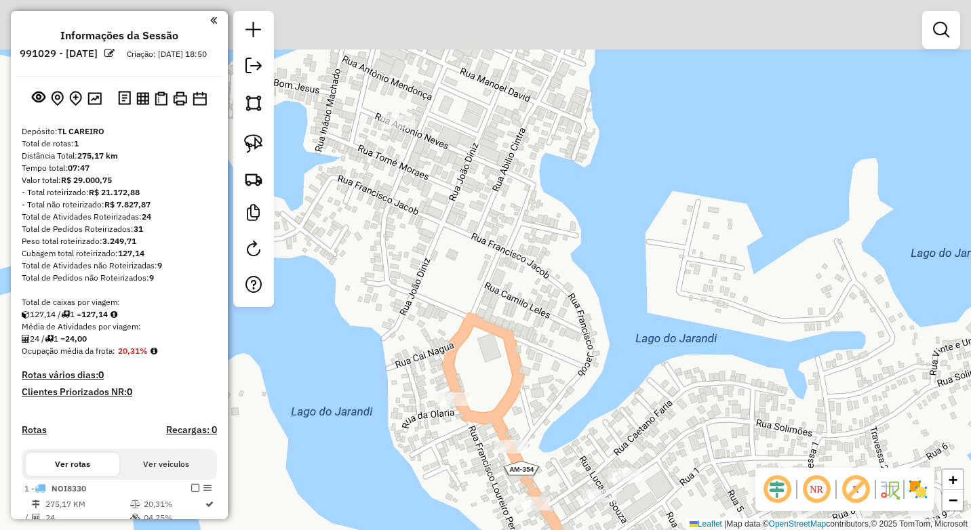
drag, startPoint x: 496, startPoint y: 265, endPoint x: 493, endPoint y: 332, distance: 67.2
click at [501, 409] on div "Janela de atendimento Grade de atendimento Capacidade Transportadoras Veículos …" at bounding box center [485, 265] width 971 height 530
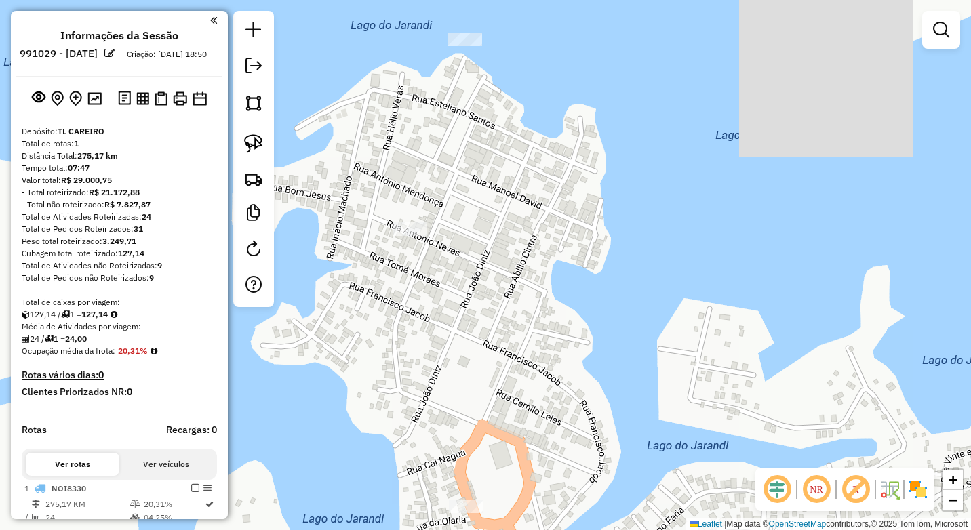
drag, startPoint x: 463, startPoint y: 285, endPoint x: 466, endPoint y: 301, distance: 16.6
click at [466, 301] on div "Janela de atendimento Grade de atendimento Capacidade Transportadoras Veículos …" at bounding box center [485, 265] width 971 height 530
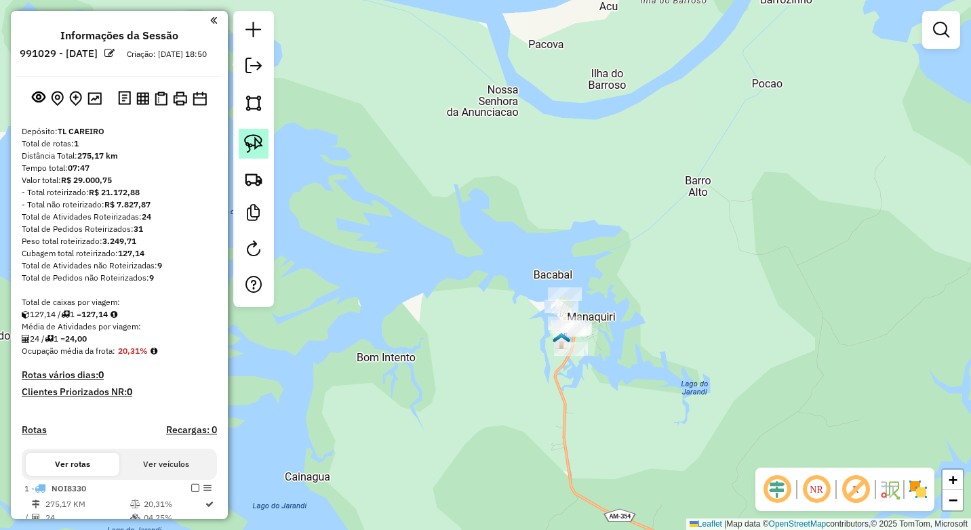
click at [259, 151] on img at bounding box center [253, 143] width 19 height 19
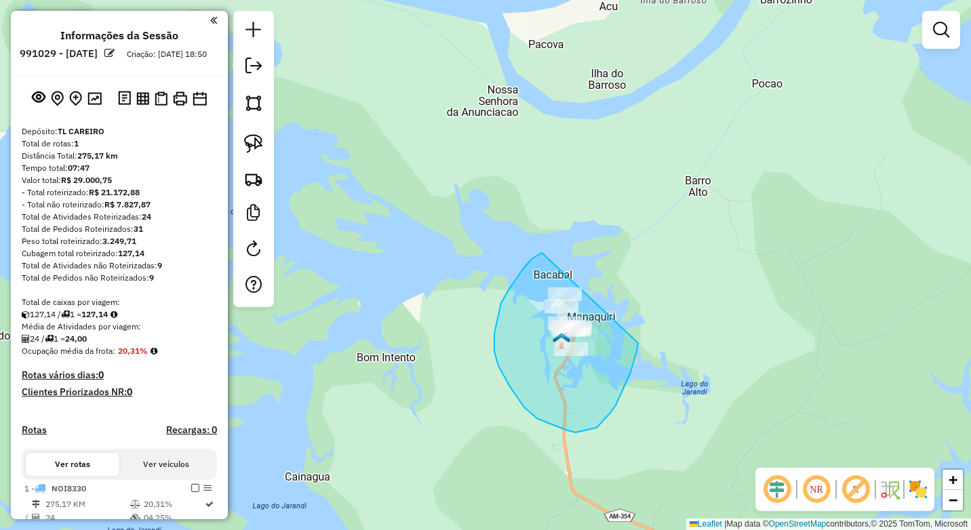
drag, startPoint x: 494, startPoint y: 334, endPoint x: 631, endPoint y: 216, distance: 180.3
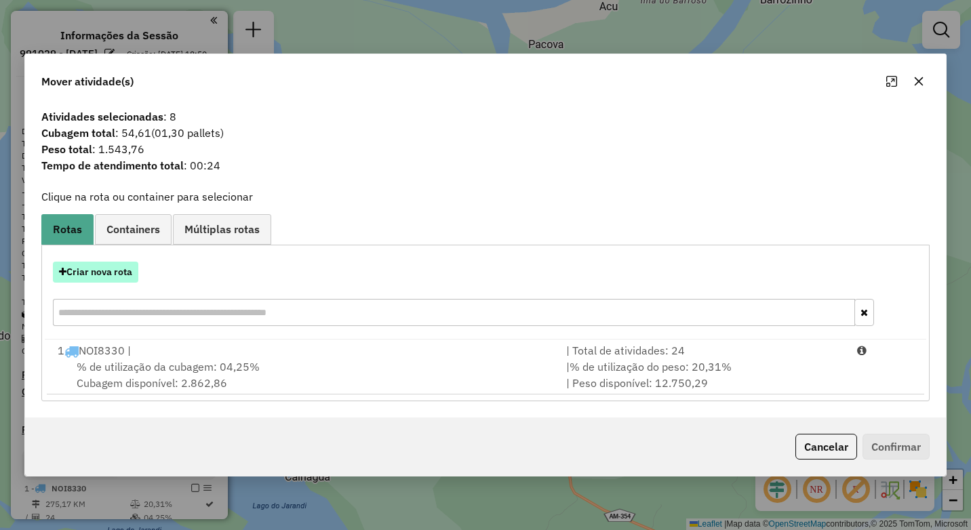
click at [119, 280] on button "Criar nova rota" at bounding box center [95, 272] width 85 height 21
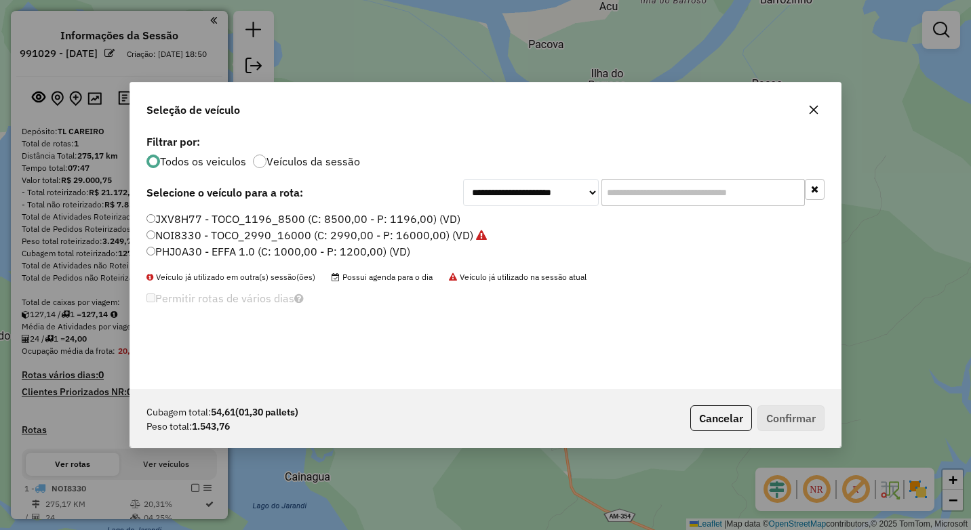
drag, startPoint x: 203, startPoint y: 218, endPoint x: 635, endPoint y: 312, distance: 441.9
click at [206, 218] on label "JXV8H77 - TOCO_1196_8500 (C: 8500,00 - P: 1196,00) (VD)" at bounding box center [303, 219] width 314 height 16
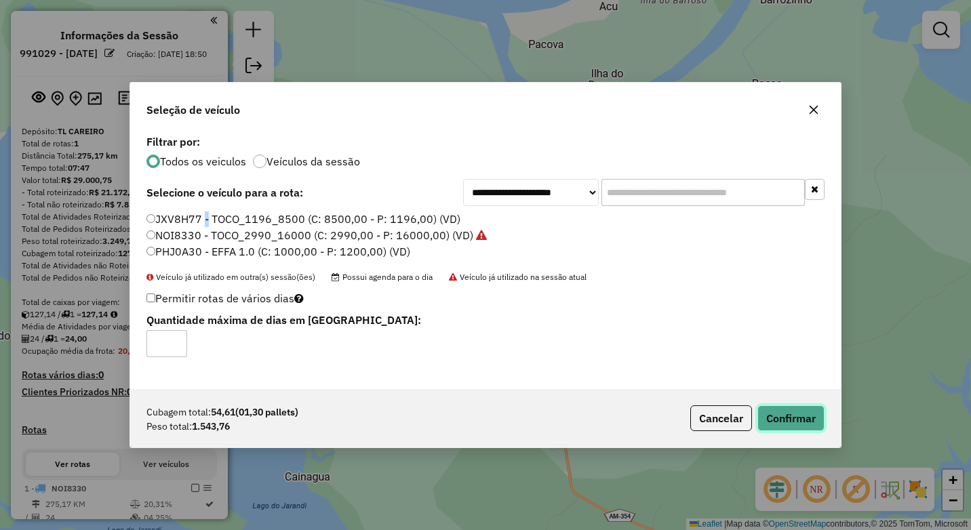
click at [789, 410] on button "Confirmar" at bounding box center [790, 418] width 67 height 26
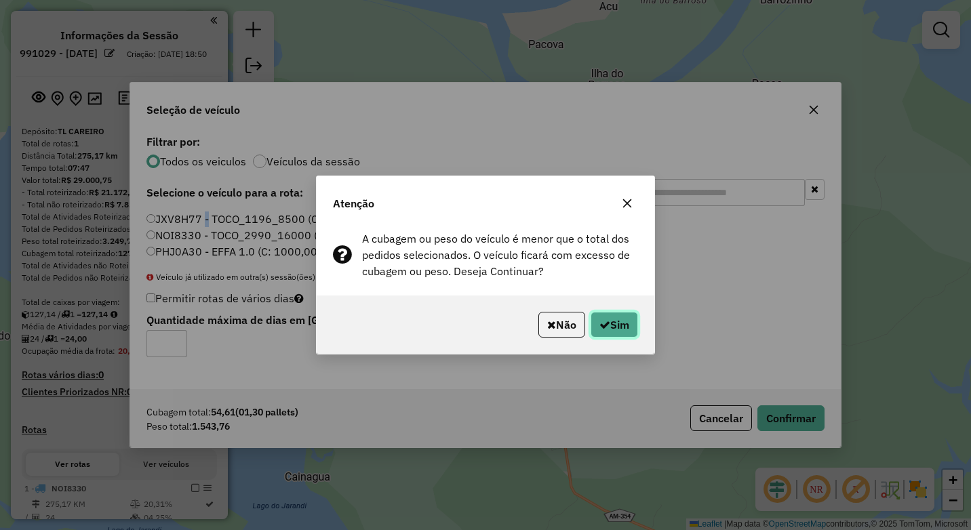
click at [615, 315] on button "Sim" at bounding box center [614, 325] width 47 height 26
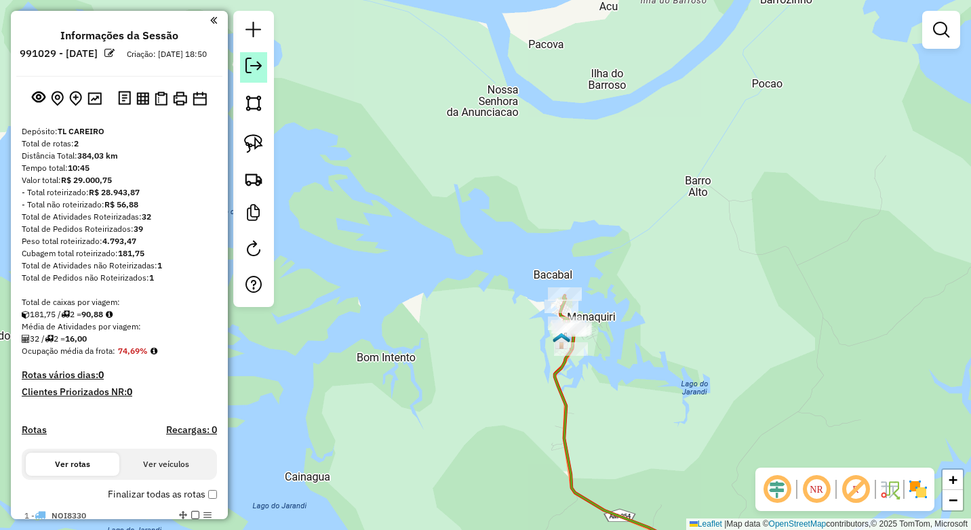
click at [247, 62] on em at bounding box center [253, 66] width 16 height 16
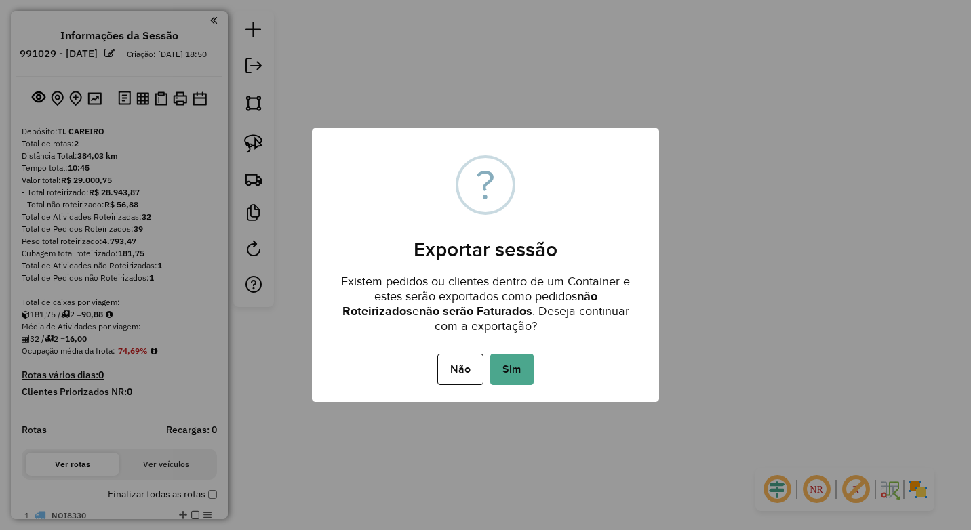
drag, startPoint x: 502, startPoint y: 375, endPoint x: 485, endPoint y: 398, distance: 28.2
click at [485, 398] on div "× ? Exportar sessão Existem pedidos ou clientes dentro de um Container e estes …" at bounding box center [485, 265] width 347 height 275
click at [462, 374] on button "Não" at bounding box center [459, 369] width 45 height 31
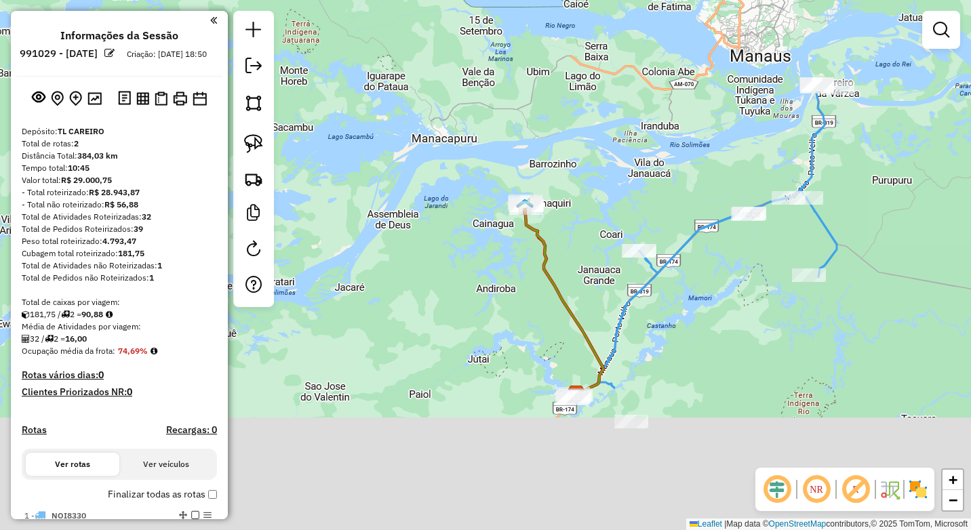
drag, startPoint x: 620, startPoint y: 405, endPoint x: 615, endPoint y: 260, distance: 145.9
click at [546, 214] on div "Janela de atendimento Grade de atendimento Capacidade Transportadoras Veículos …" at bounding box center [485, 265] width 971 height 530
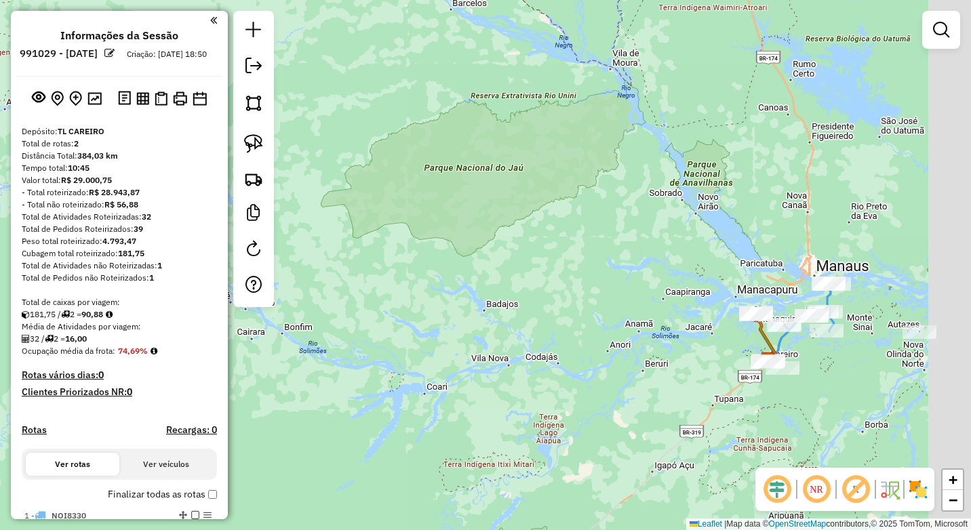
drag, startPoint x: 866, startPoint y: 388, endPoint x: 742, endPoint y: 359, distance: 127.4
click at [741, 361] on div "Janela de atendimento Grade de atendimento Capacidade Transportadoras Veículos …" at bounding box center [485, 265] width 971 height 530
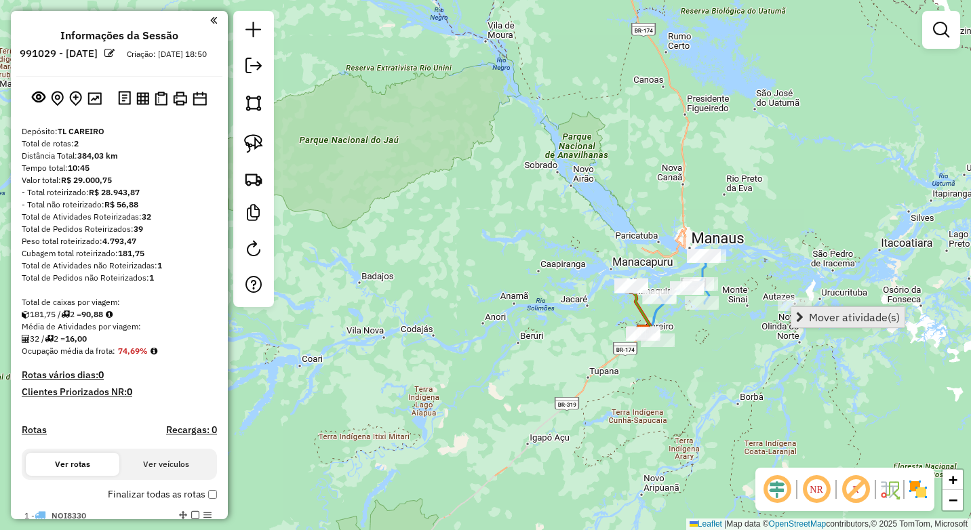
click at [801, 315] on span "Mover atividade(s)" at bounding box center [799, 317] width 7 height 11
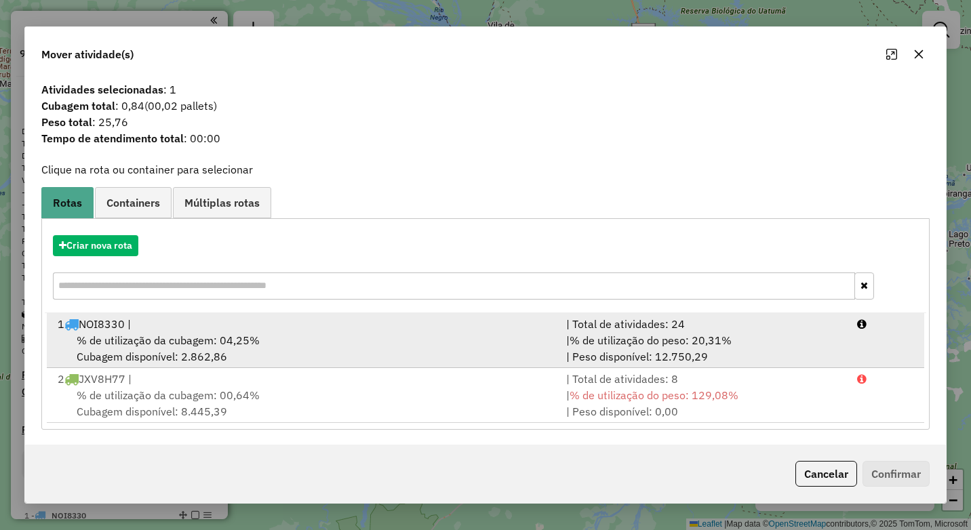
click at [135, 329] on div "1 NOI8330 |" at bounding box center [303, 324] width 508 height 16
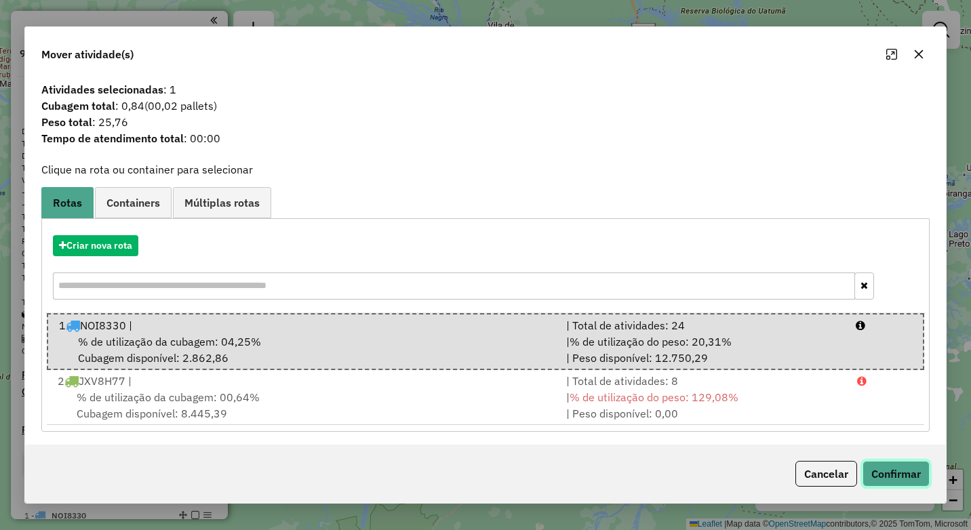
click at [887, 470] on button "Confirmar" at bounding box center [895, 474] width 67 height 26
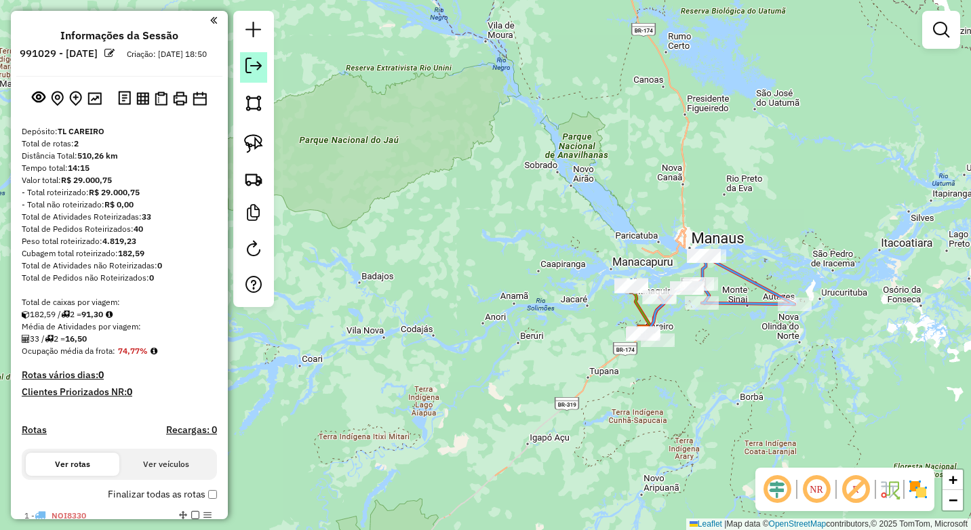
click at [254, 68] on em at bounding box center [253, 66] width 16 height 16
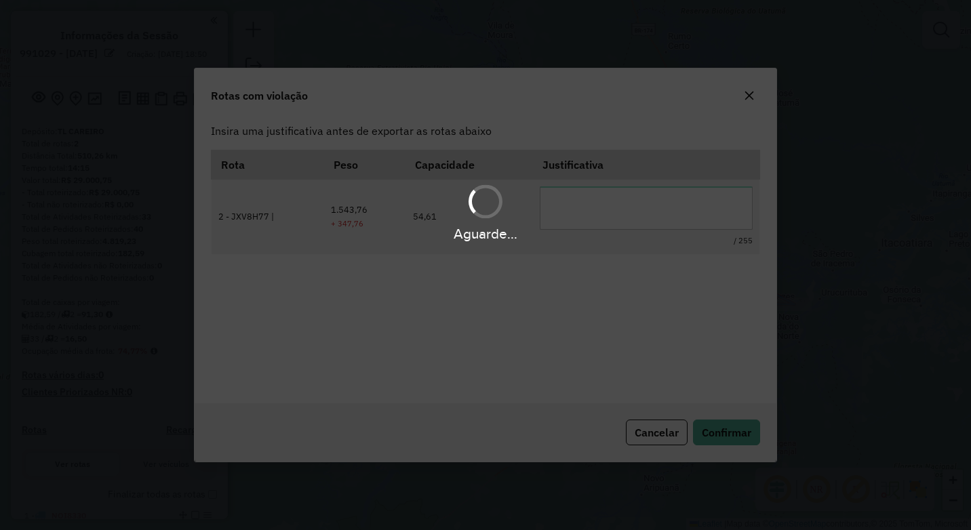
scroll to position [0, 0]
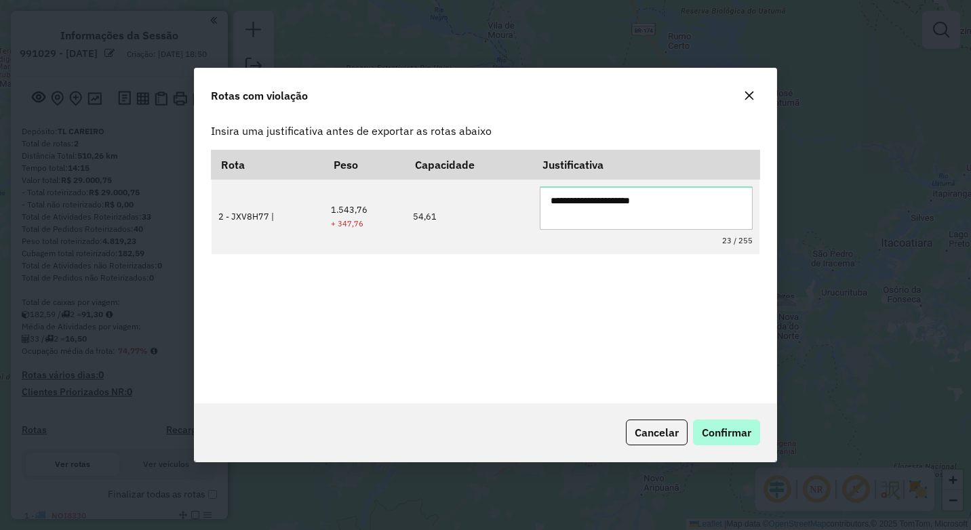
type textarea "**********"
click at [730, 433] on span "Confirmar" at bounding box center [726, 433] width 49 height 14
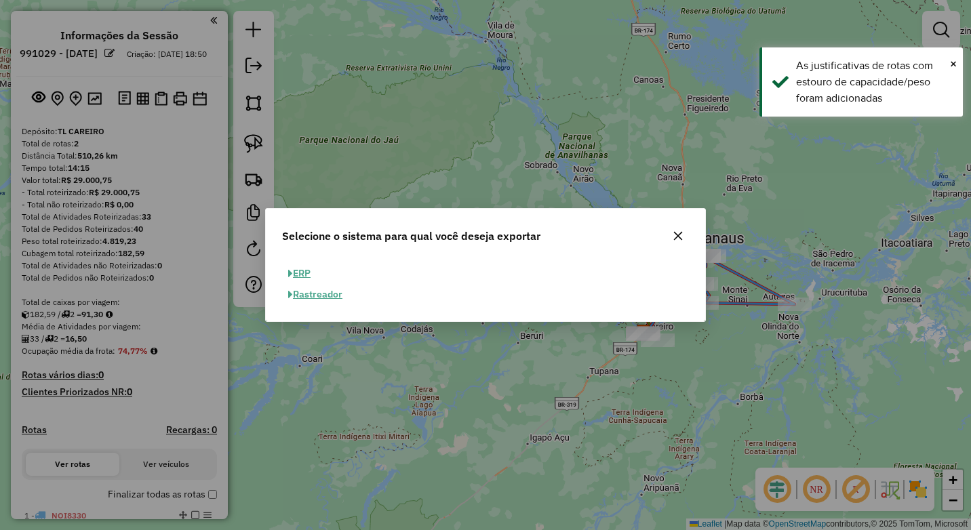
click at [313, 271] on button "ERP" at bounding box center [299, 273] width 35 height 21
select select "**"
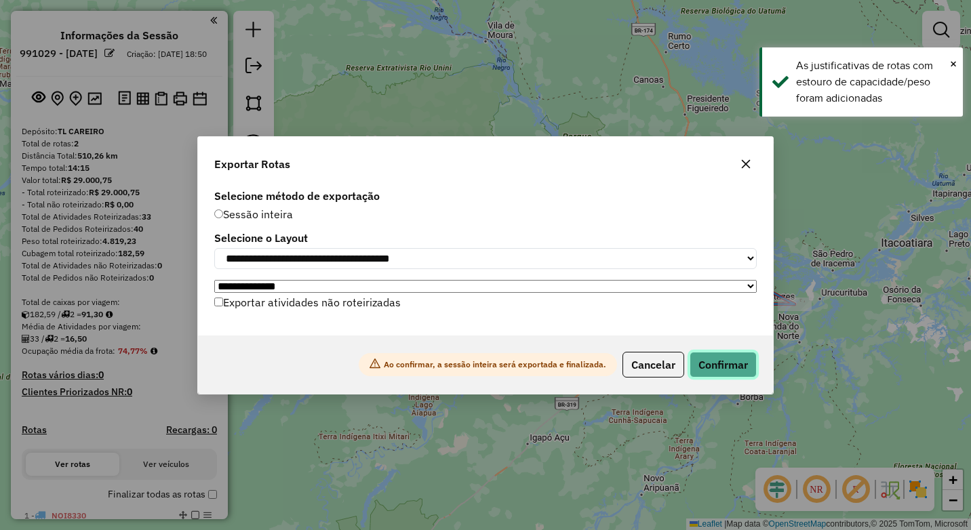
click at [718, 369] on button "Confirmar" at bounding box center [723, 365] width 67 height 26
